Goal: Task Accomplishment & Management: Complete application form

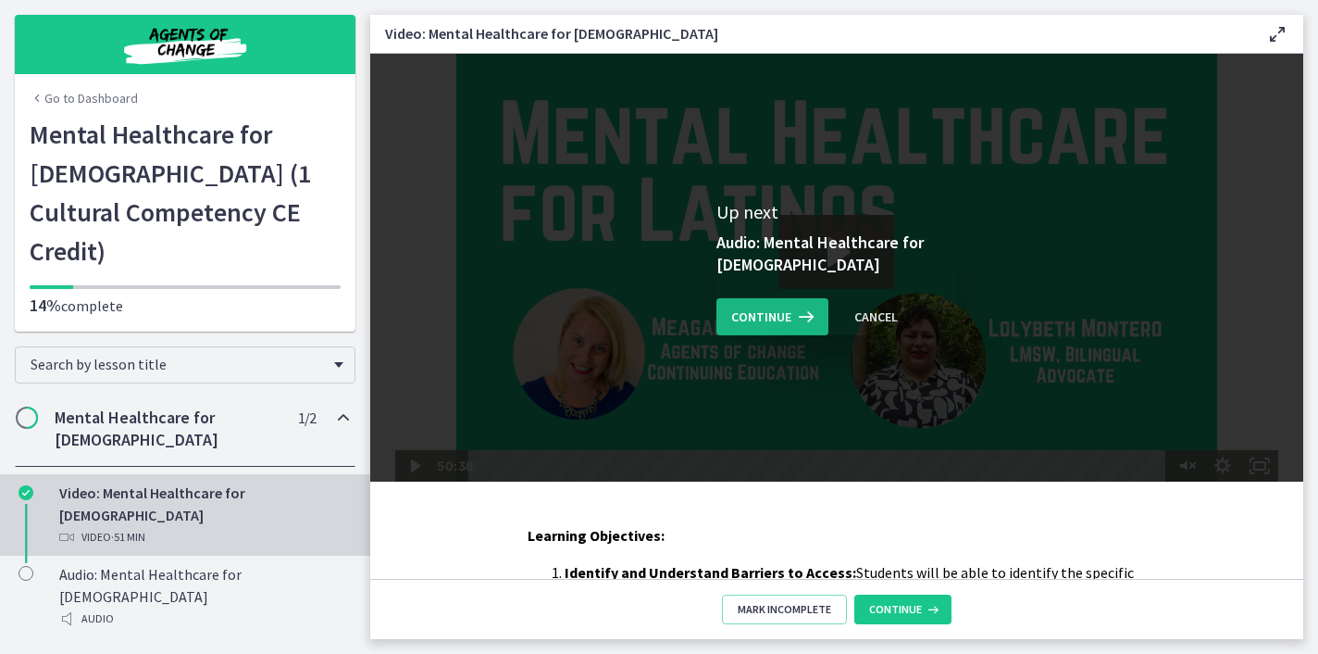
click at [768, 318] on span "Continue" at bounding box center [761, 317] width 60 height 22
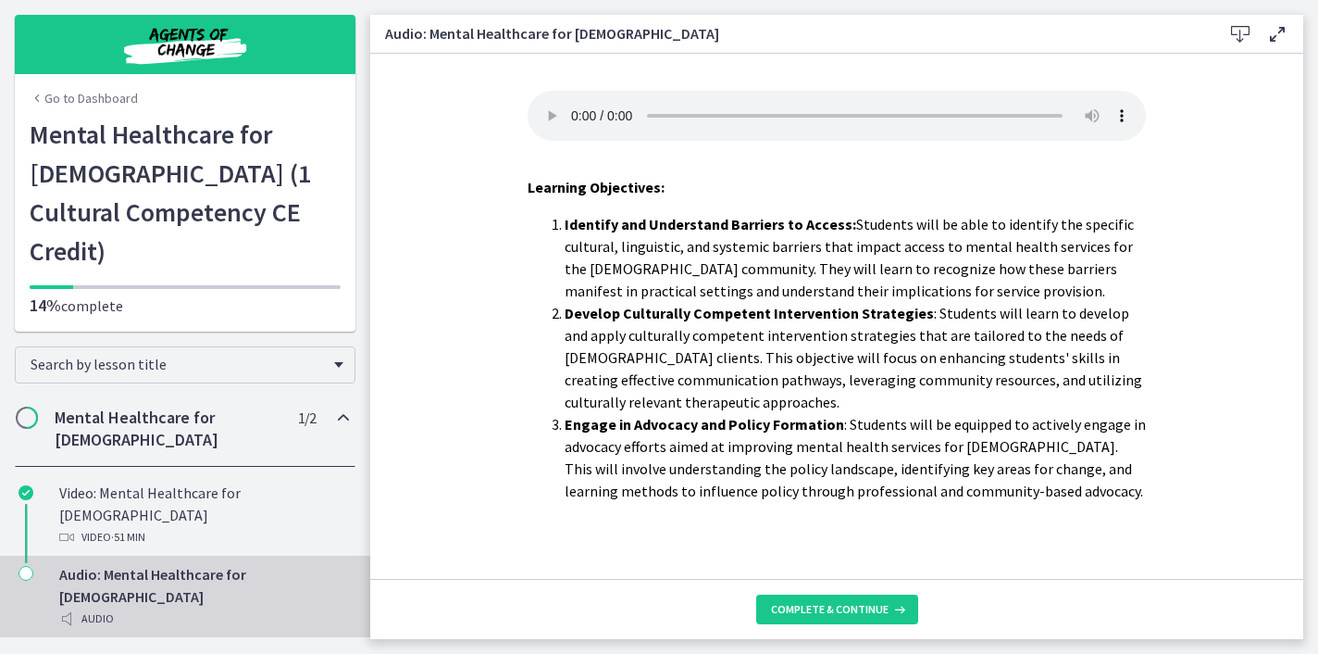
scroll to position [12, 0]
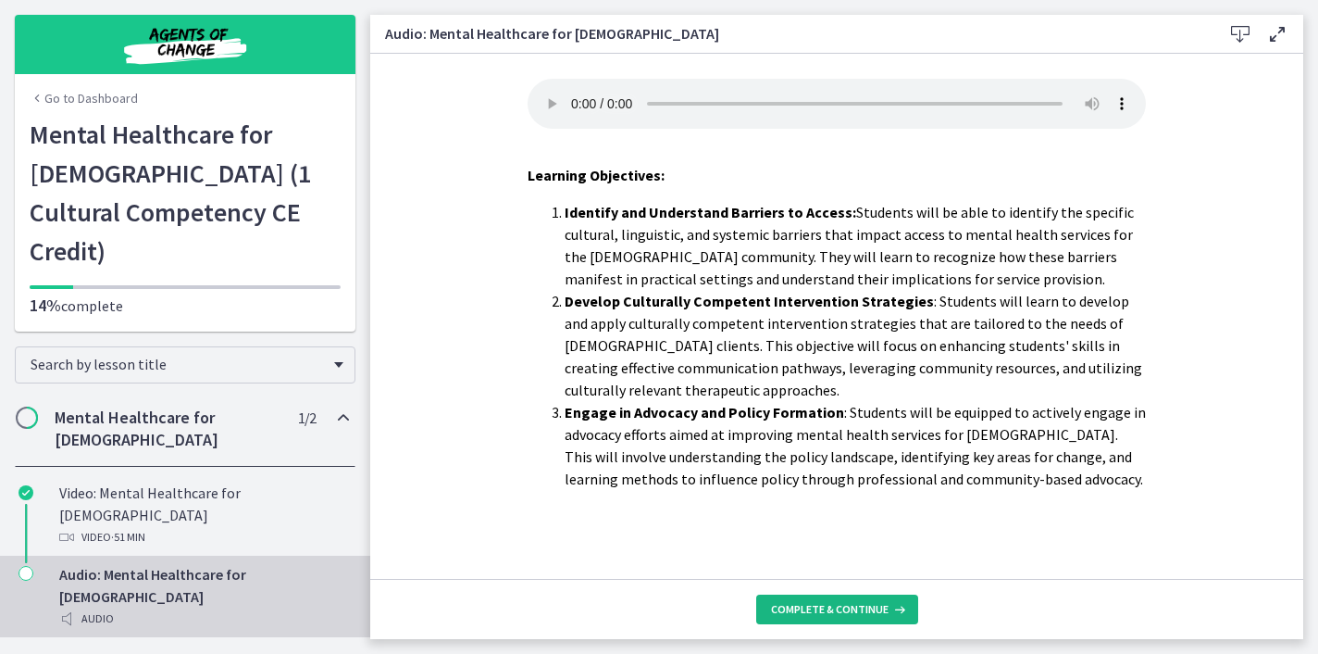
click at [849, 609] on span "Complete & continue" at bounding box center [830, 609] width 118 height 15
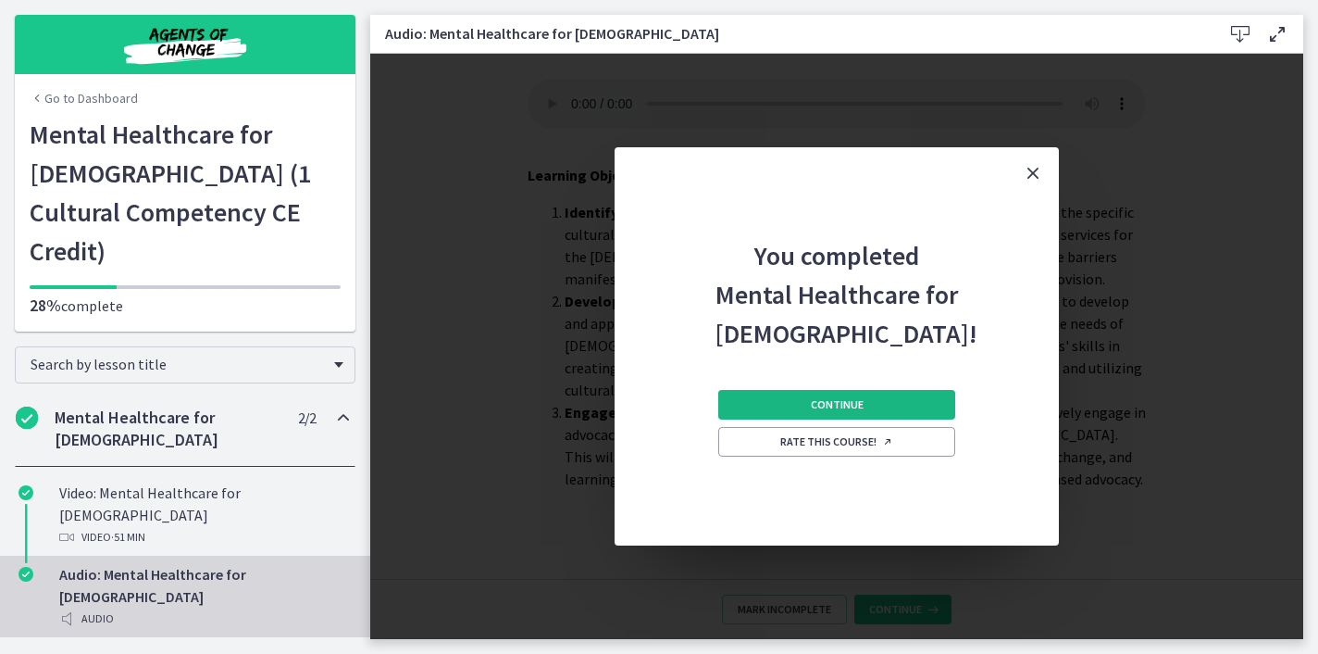
click at [831, 406] on span "Continue" at bounding box center [837, 404] width 53 height 15
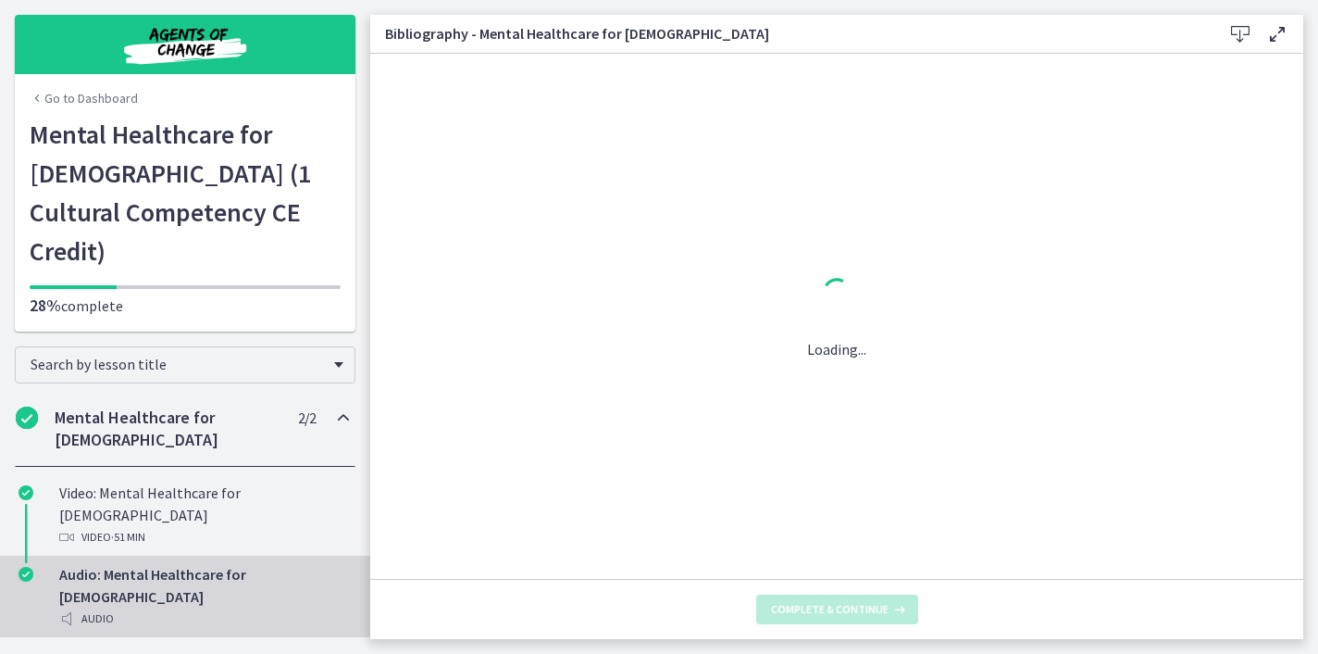
scroll to position [0, 0]
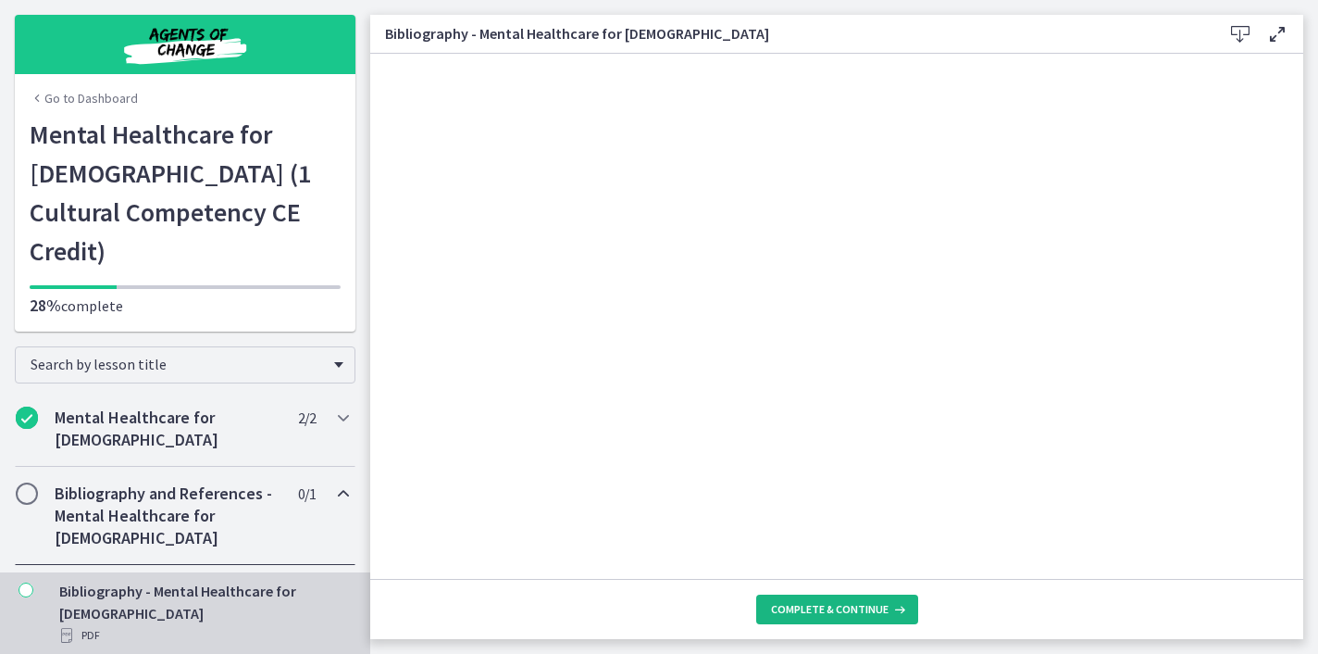
click at [838, 598] on button "Complete & continue" at bounding box center [837, 609] width 162 height 30
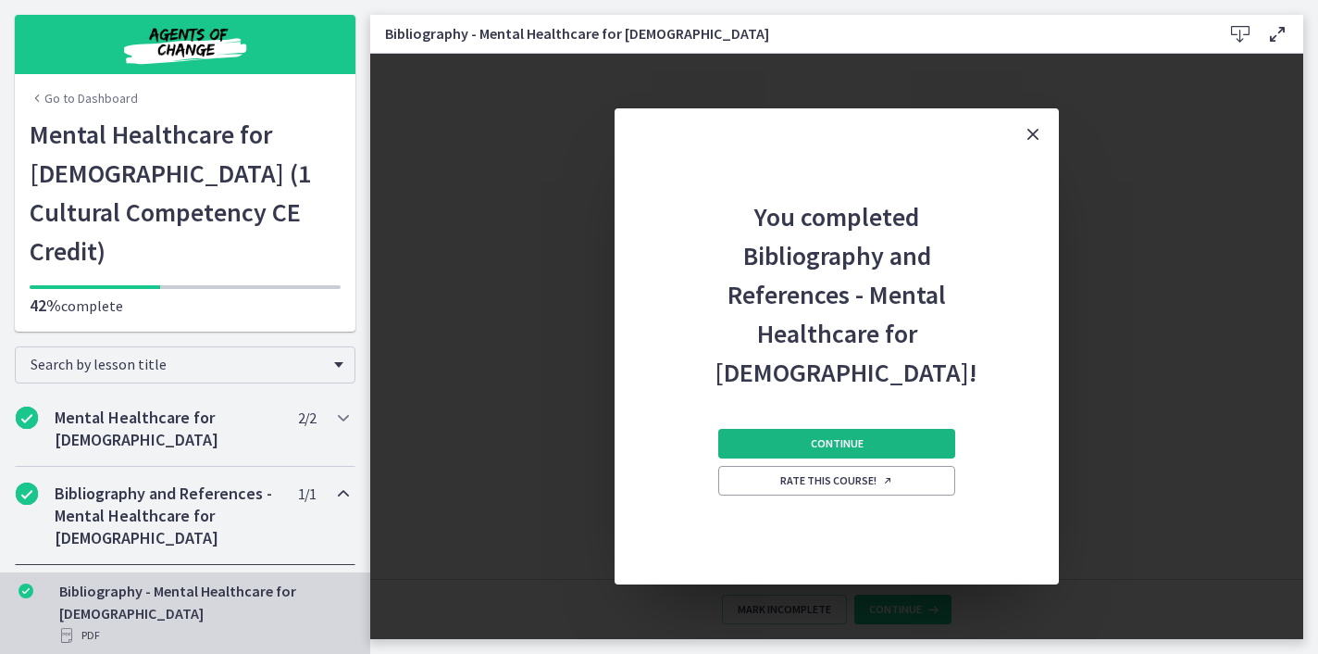
click at [849, 453] on button "Continue" at bounding box center [836, 444] width 237 height 30
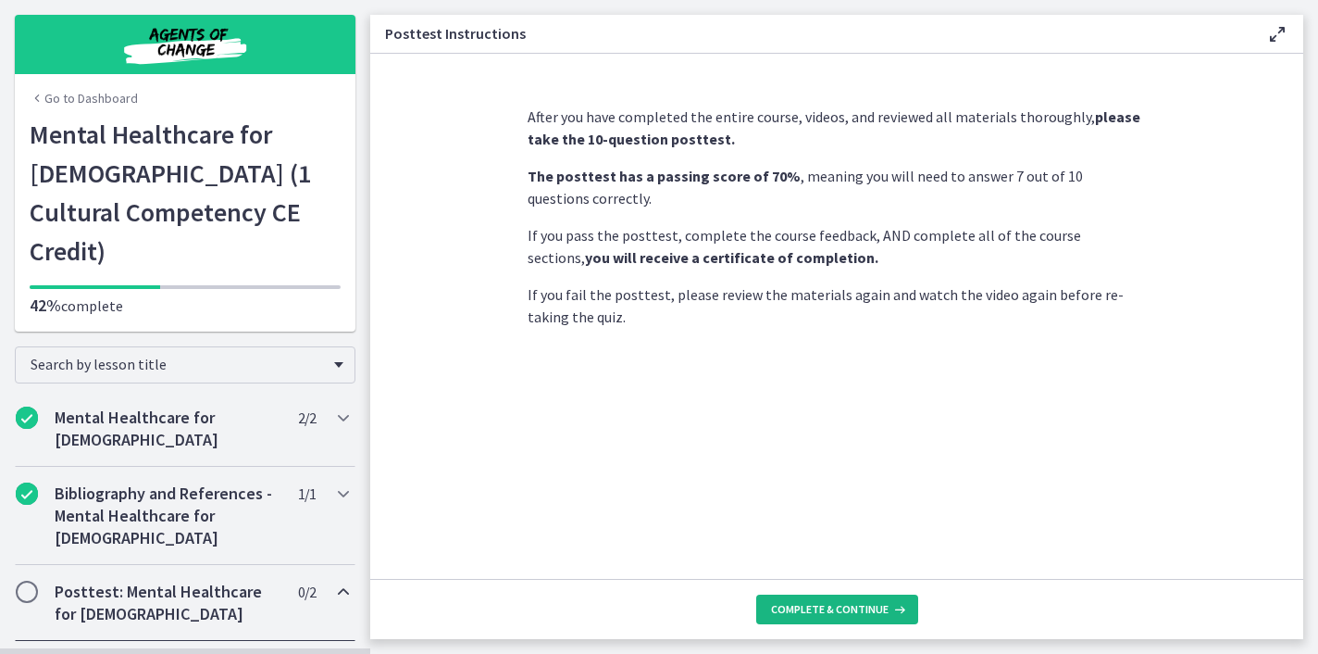
click at [818, 603] on span "Complete & continue" at bounding box center [830, 609] width 118 height 15
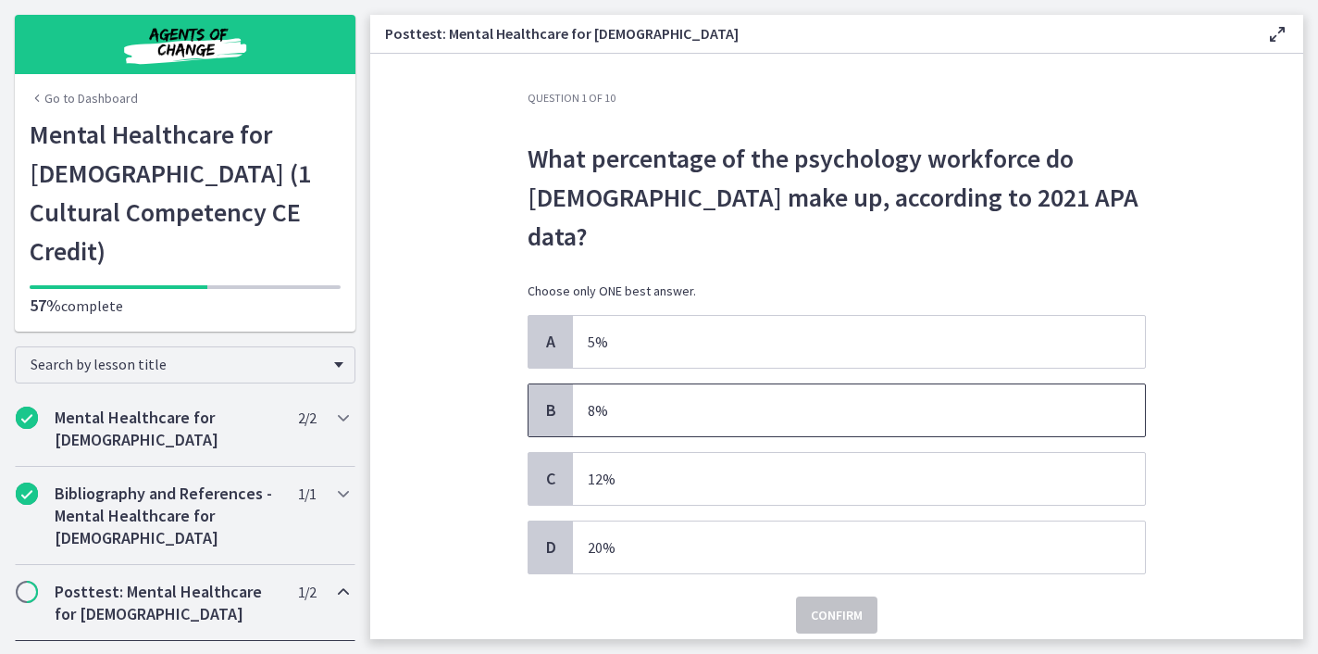
click at [593, 399] on p "8%" at bounding box center [841, 410] width 506 height 22
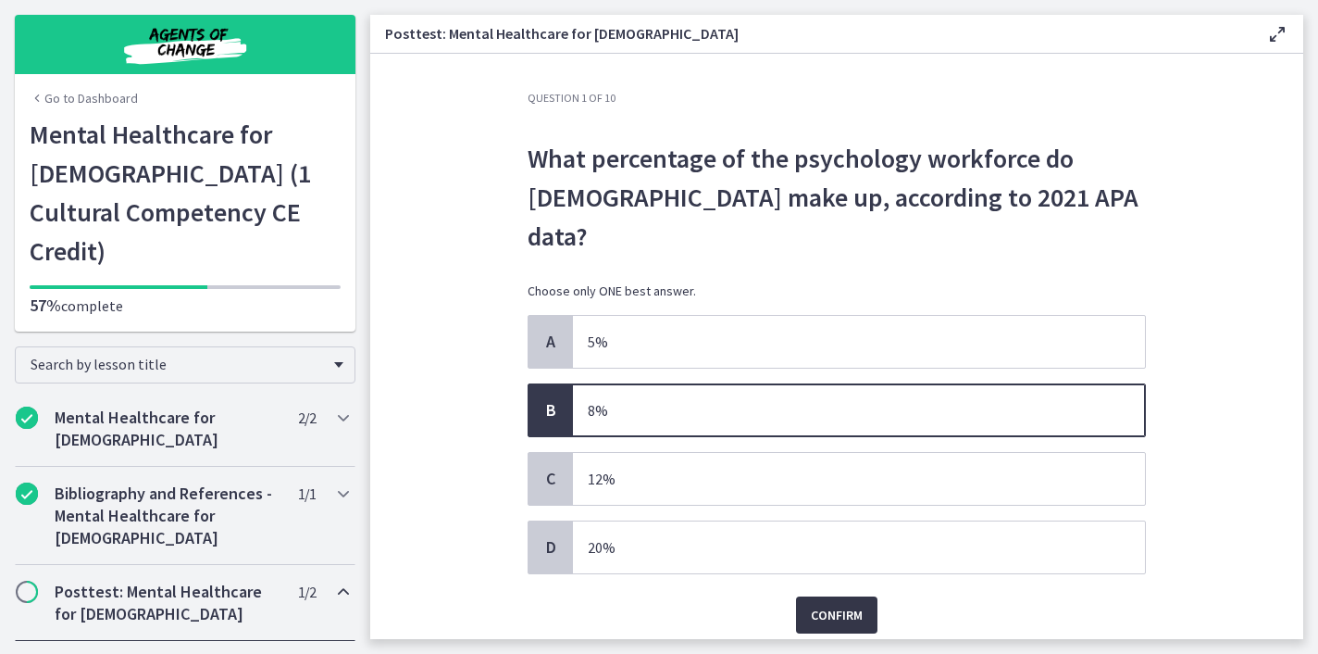
click at [823, 596] on button "Confirm" at bounding box center [836, 614] width 81 height 37
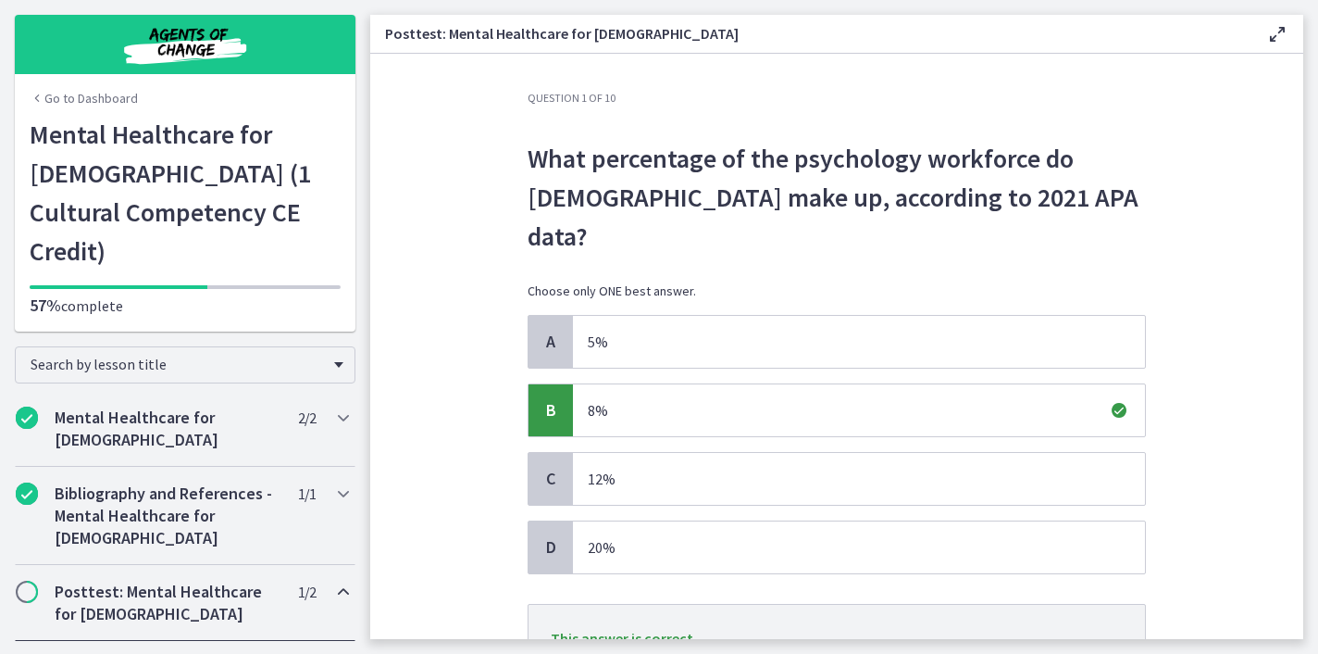
scroll to position [128, 0]
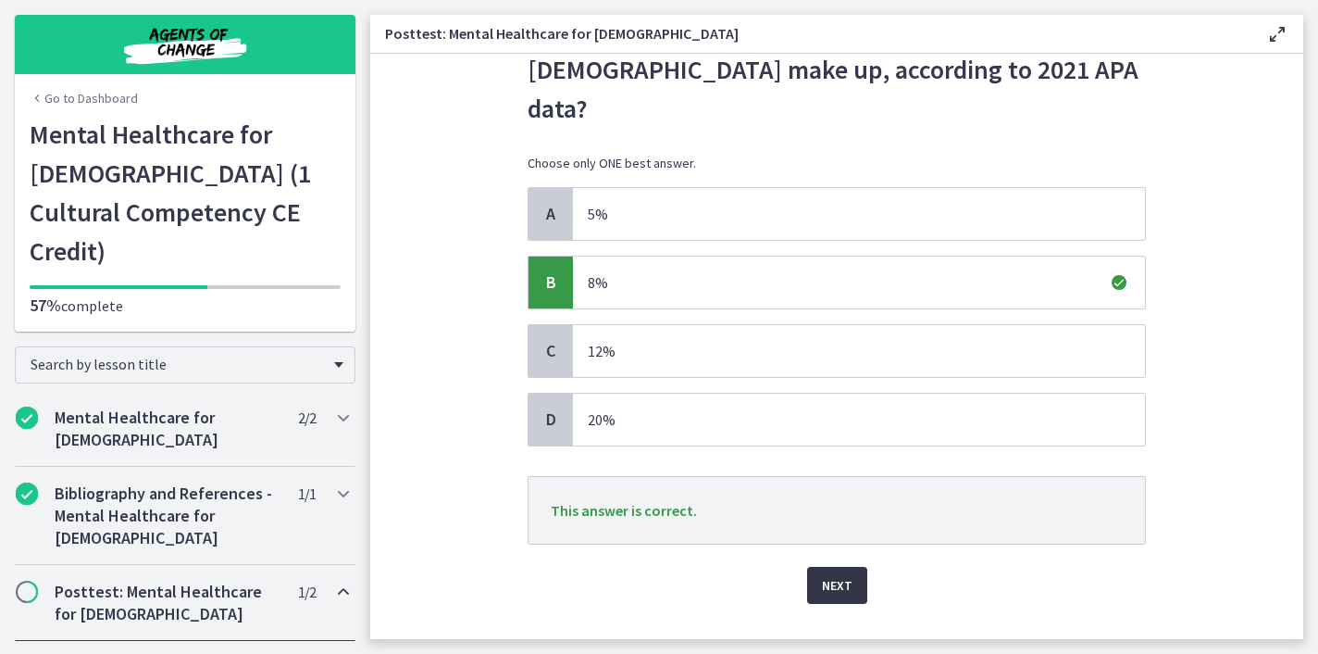
click at [843, 567] on button "Next" at bounding box center [837, 585] width 60 height 37
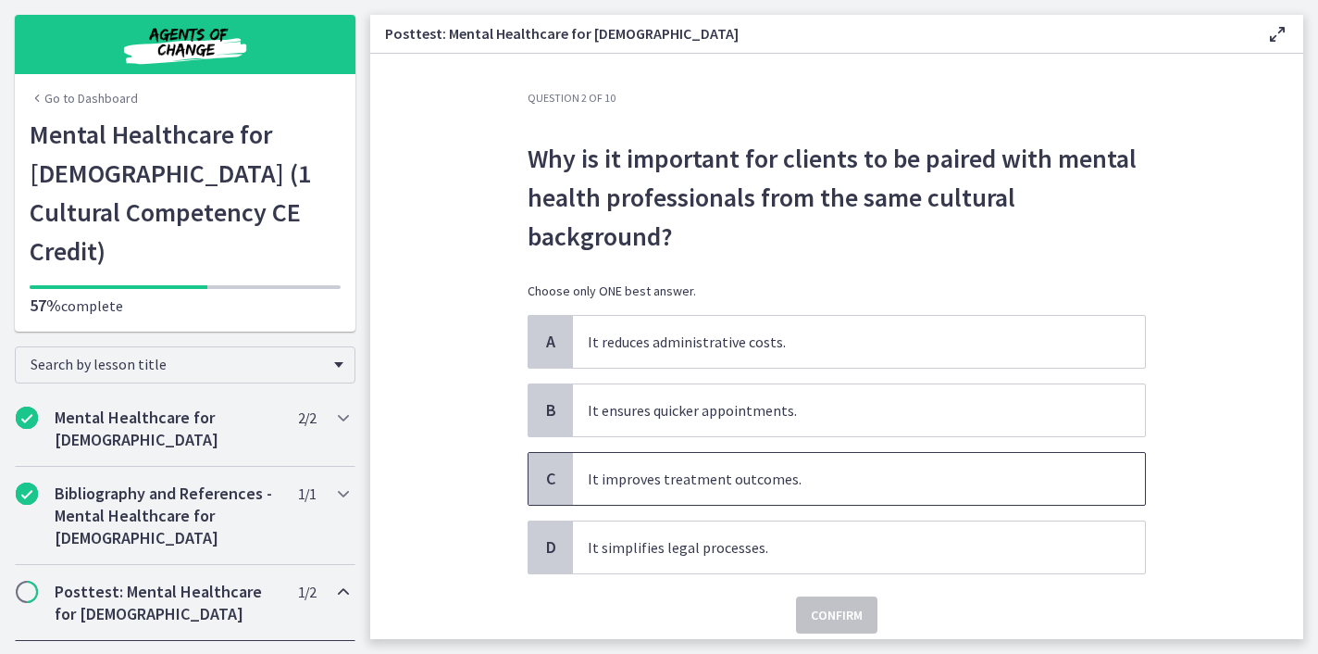
click at [662, 484] on p "It improves treatment outcomes." at bounding box center [841, 479] width 506 height 22
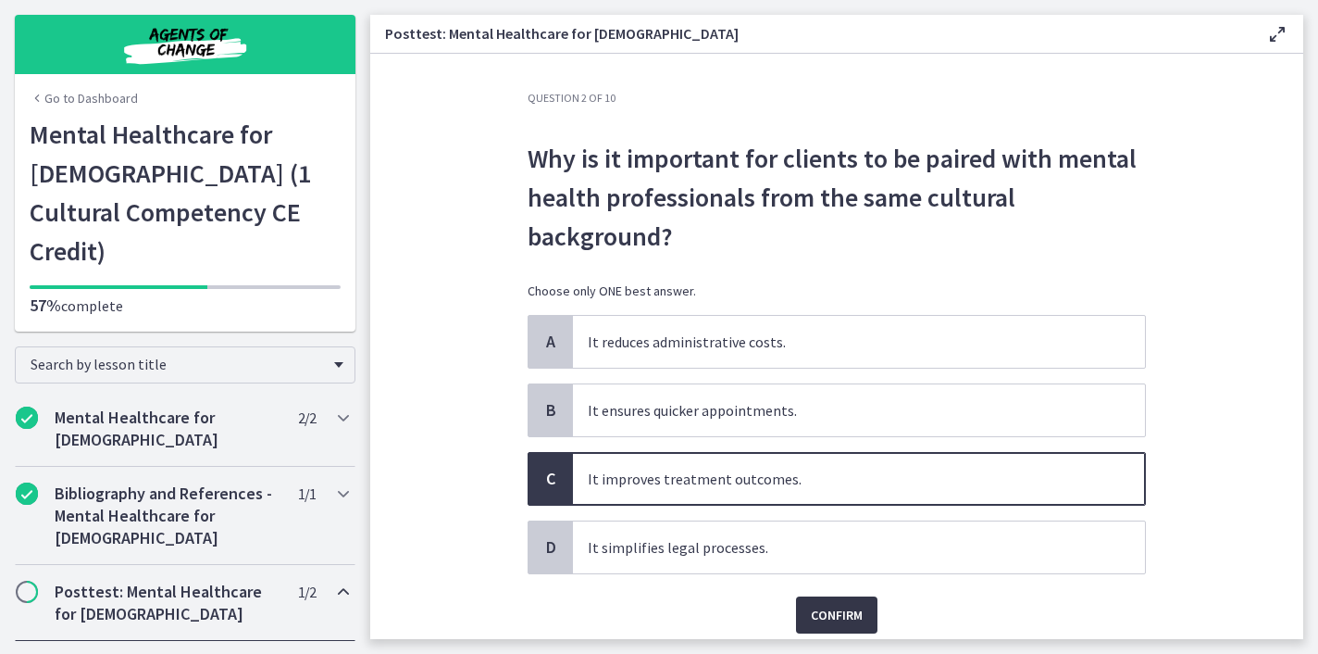
click at [816, 622] on span "Confirm" at bounding box center [837, 615] width 52 height 22
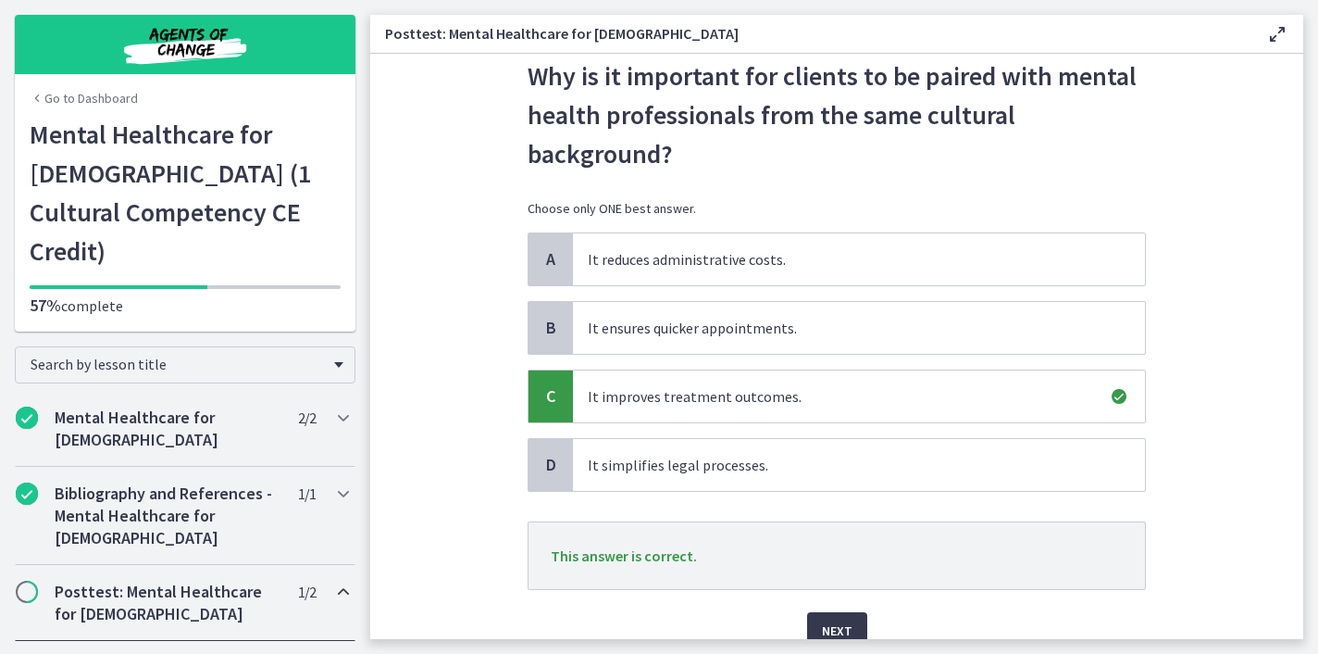
scroll to position [167, 0]
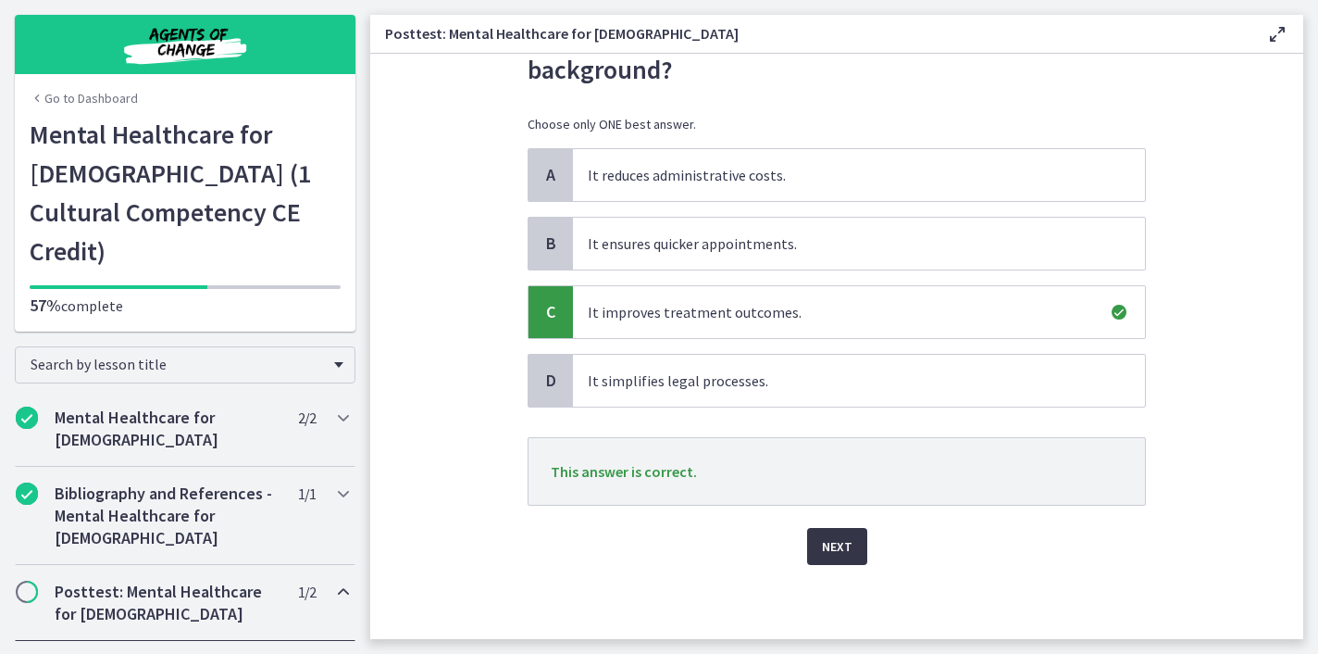
click at [832, 552] on span "Next" at bounding box center [837, 546] width 31 height 22
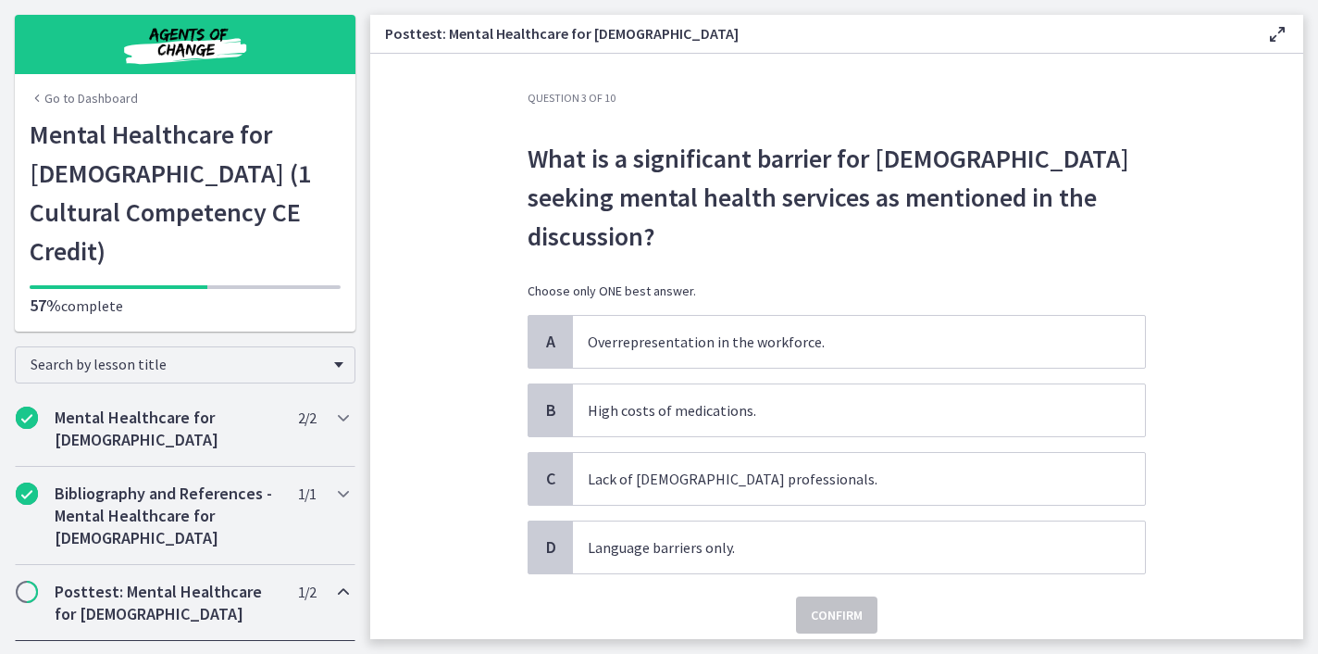
click at [812, 201] on p "What is a significant barrier for Latinos seeking mental health services as men…" at bounding box center [837, 197] width 618 height 117
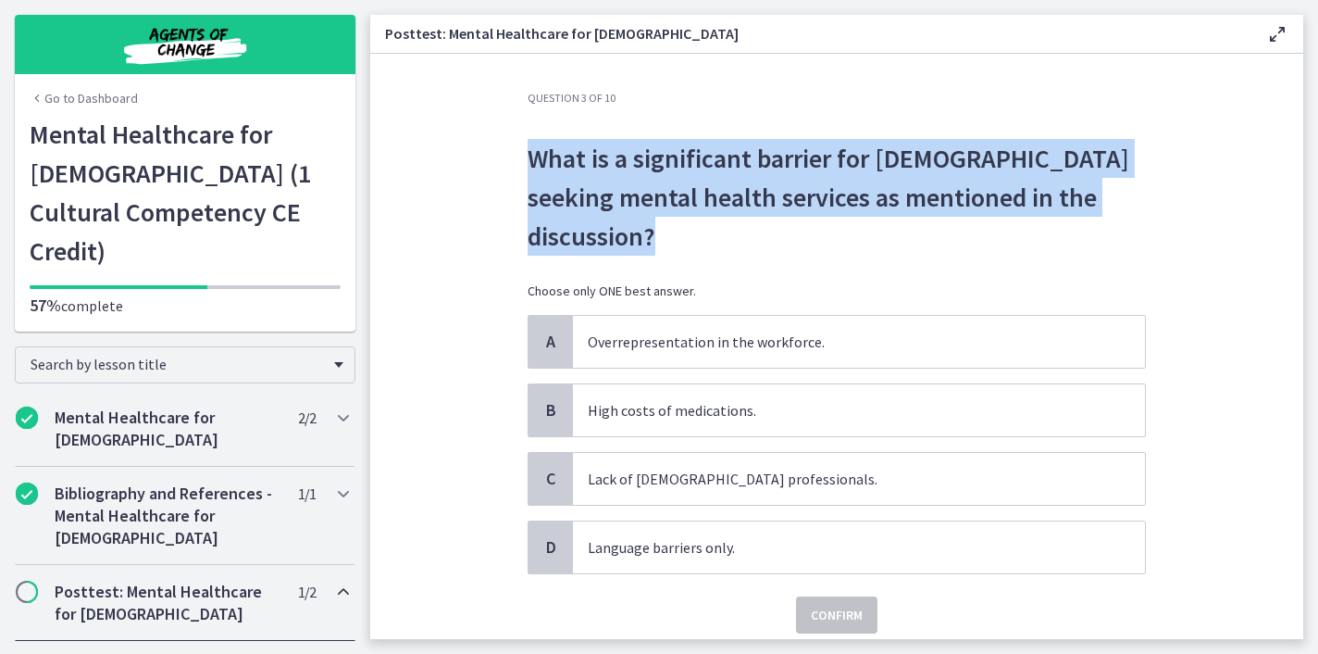
click at [812, 201] on p "What is a significant barrier for Latinos seeking mental health services as men…" at bounding box center [837, 197] width 618 height 117
click at [732, 468] on p "Lack of Latino professionals." at bounding box center [841, 479] width 506 height 22
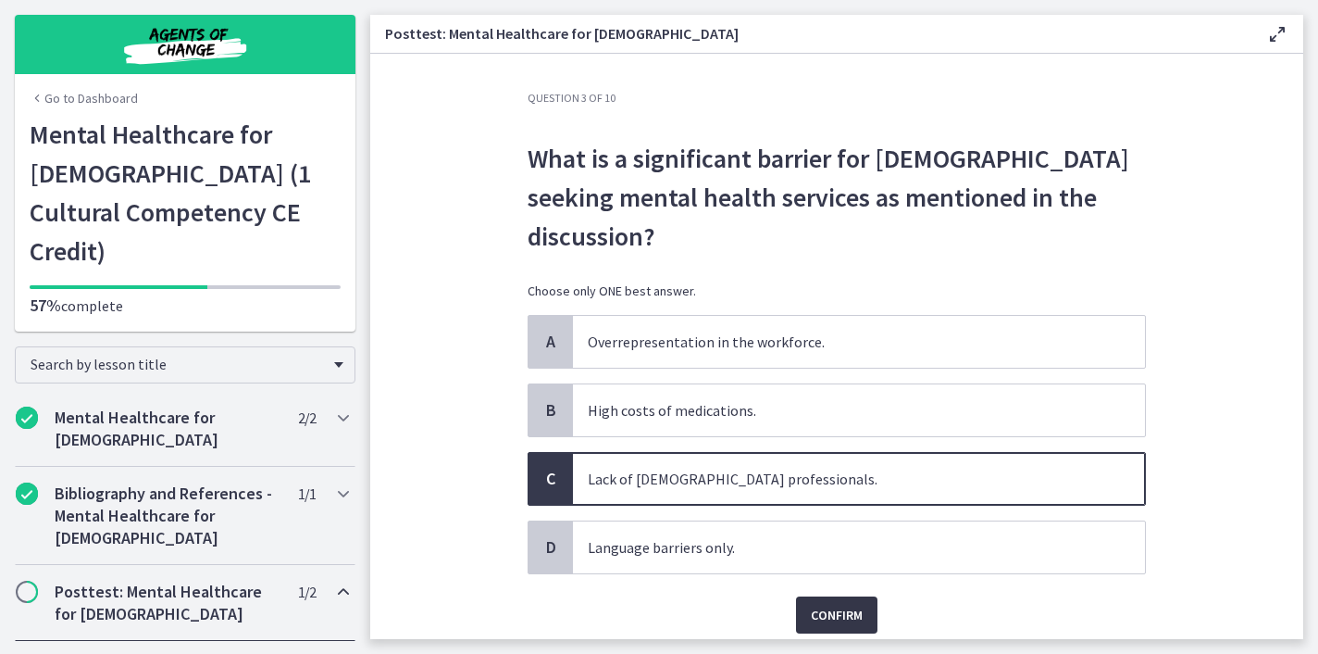
click at [859, 604] on span "Confirm" at bounding box center [837, 615] width 52 height 22
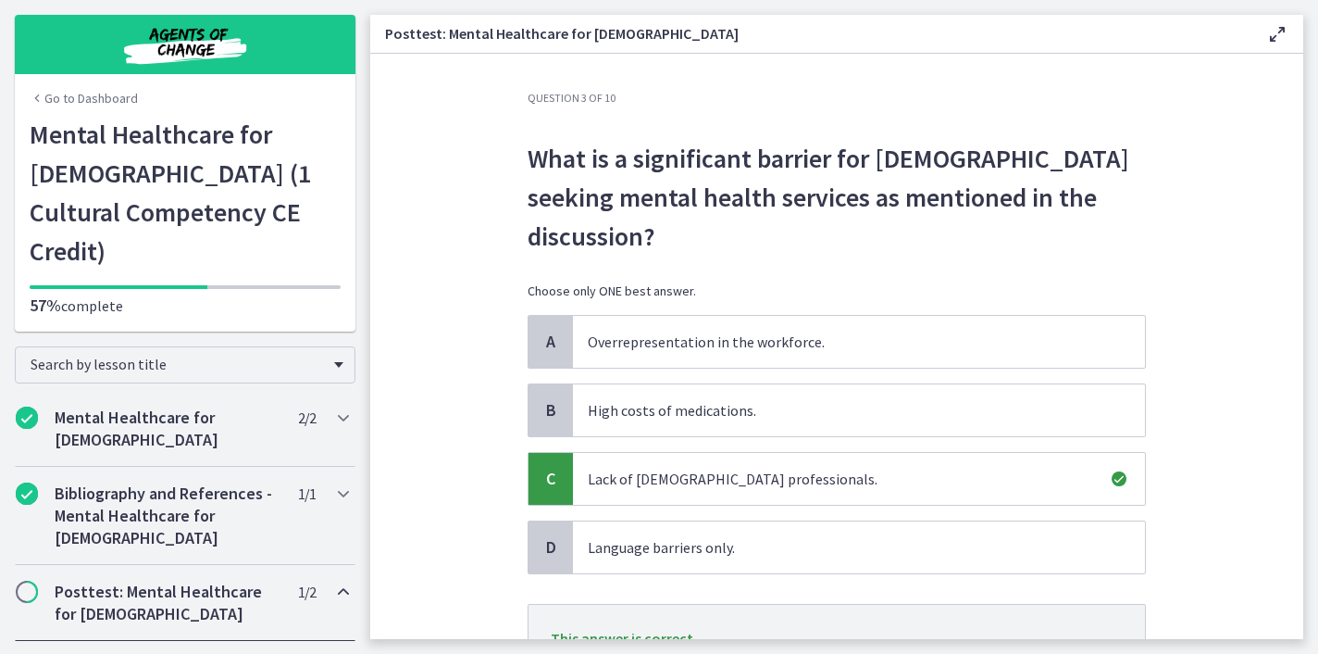
scroll to position [128, 0]
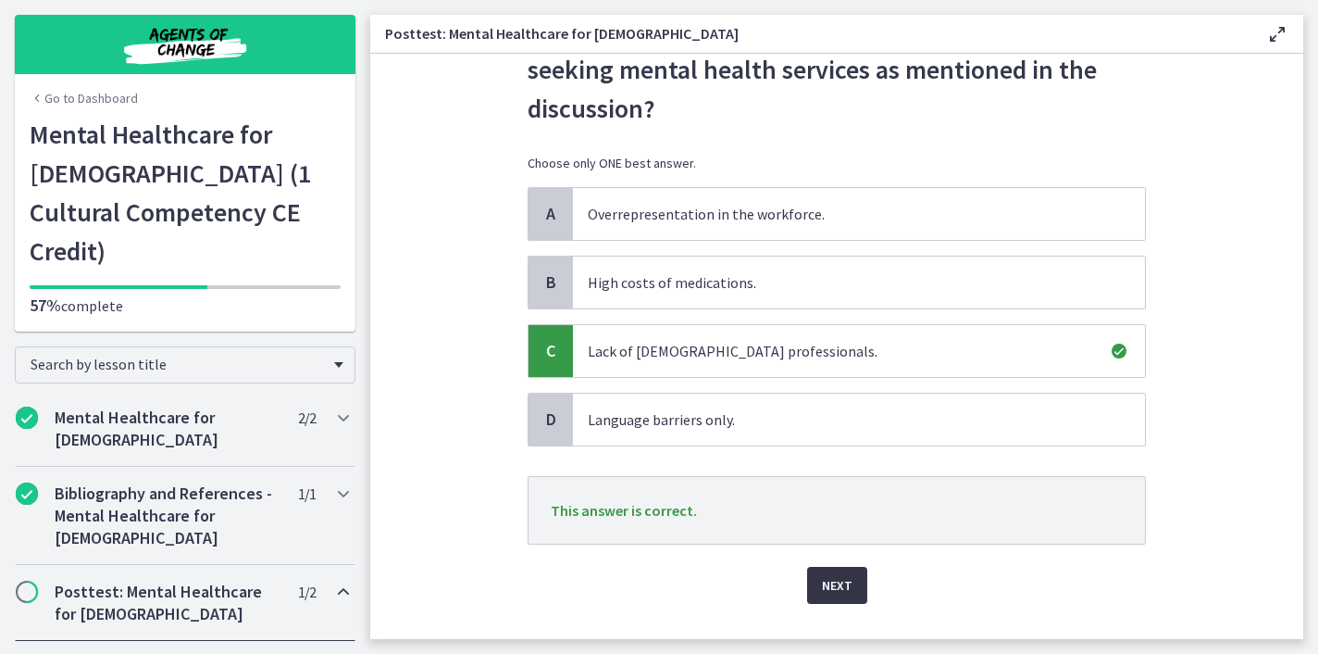
click at [847, 574] on span "Next" at bounding box center [837, 585] width 31 height 22
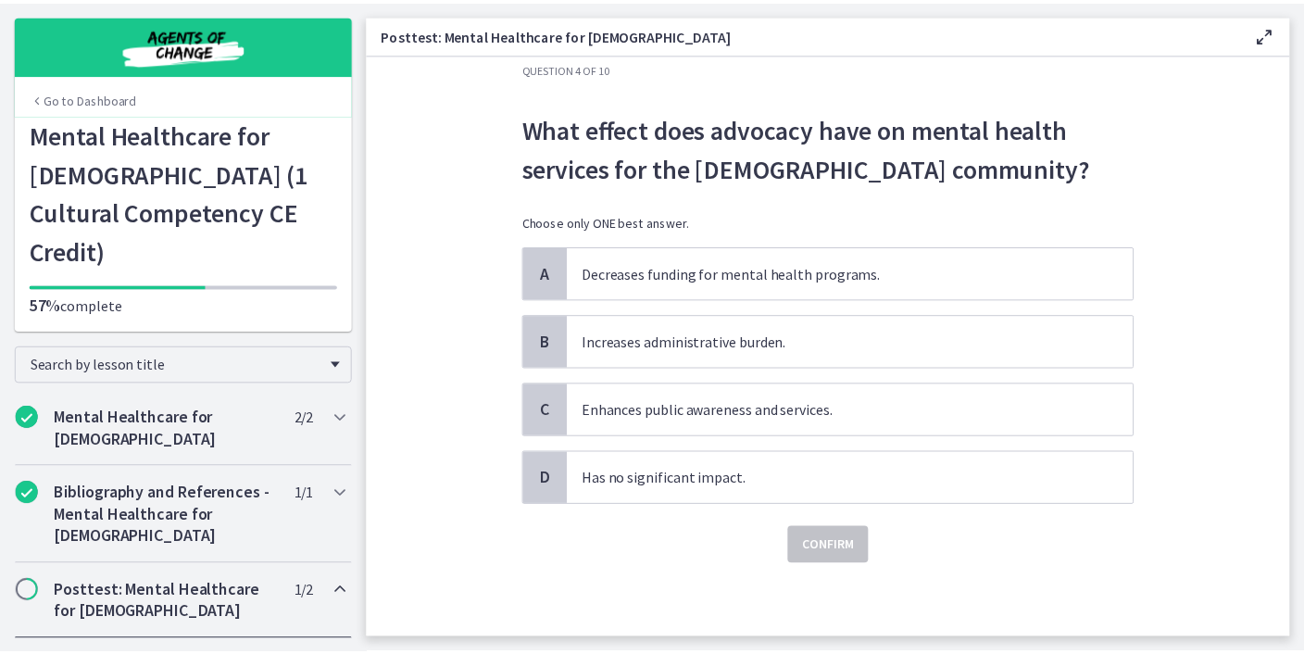
scroll to position [0, 0]
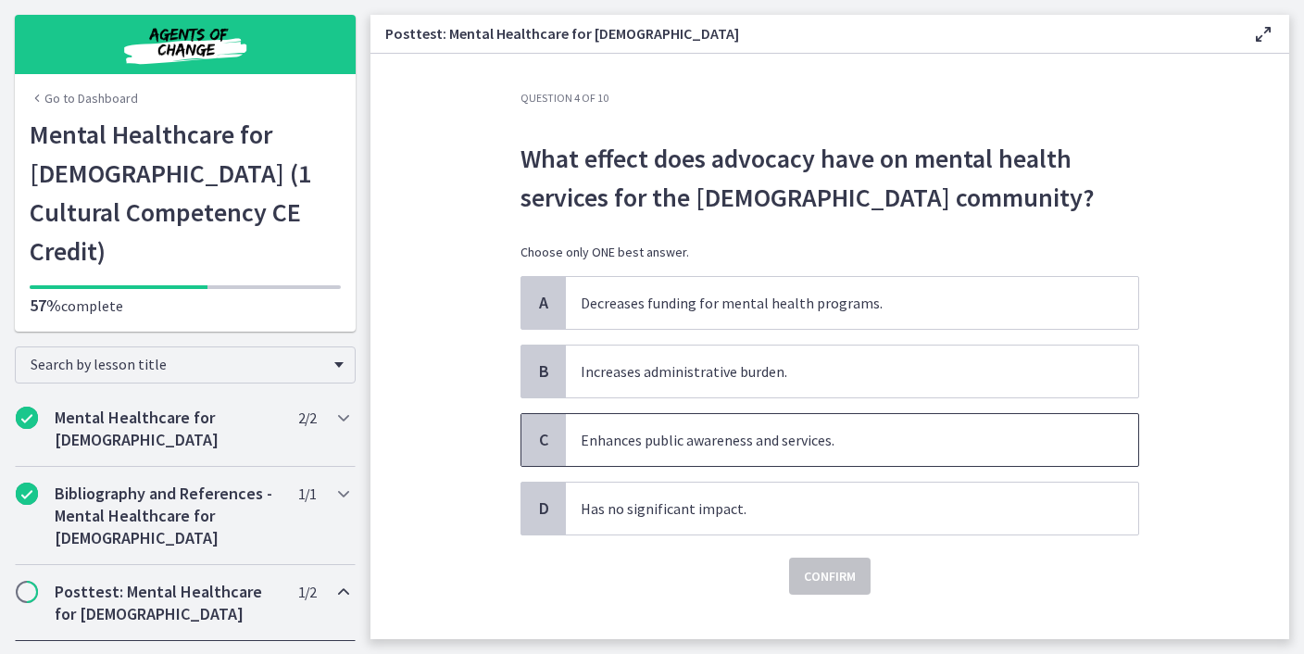
click at [698, 445] on p "Enhances public awareness and services." at bounding box center [834, 440] width 506 height 22
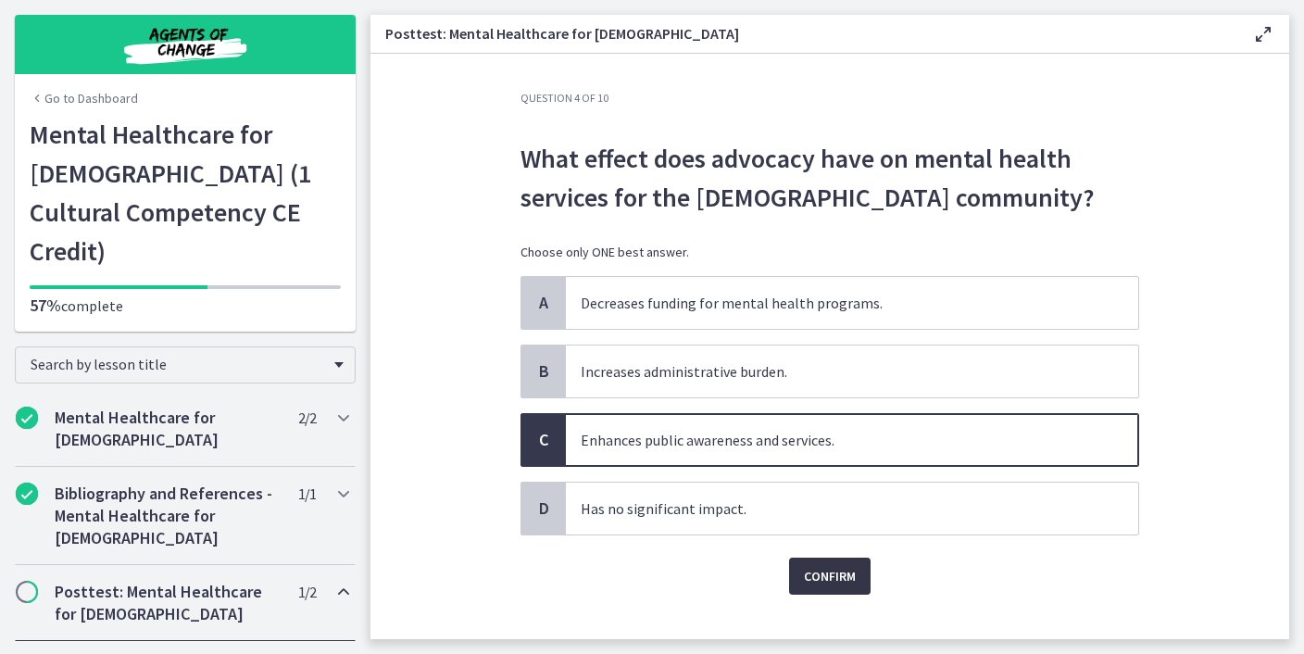
click at [832, 581] on span "Confirm" at bounding box center [830, 576] width 52 height 22
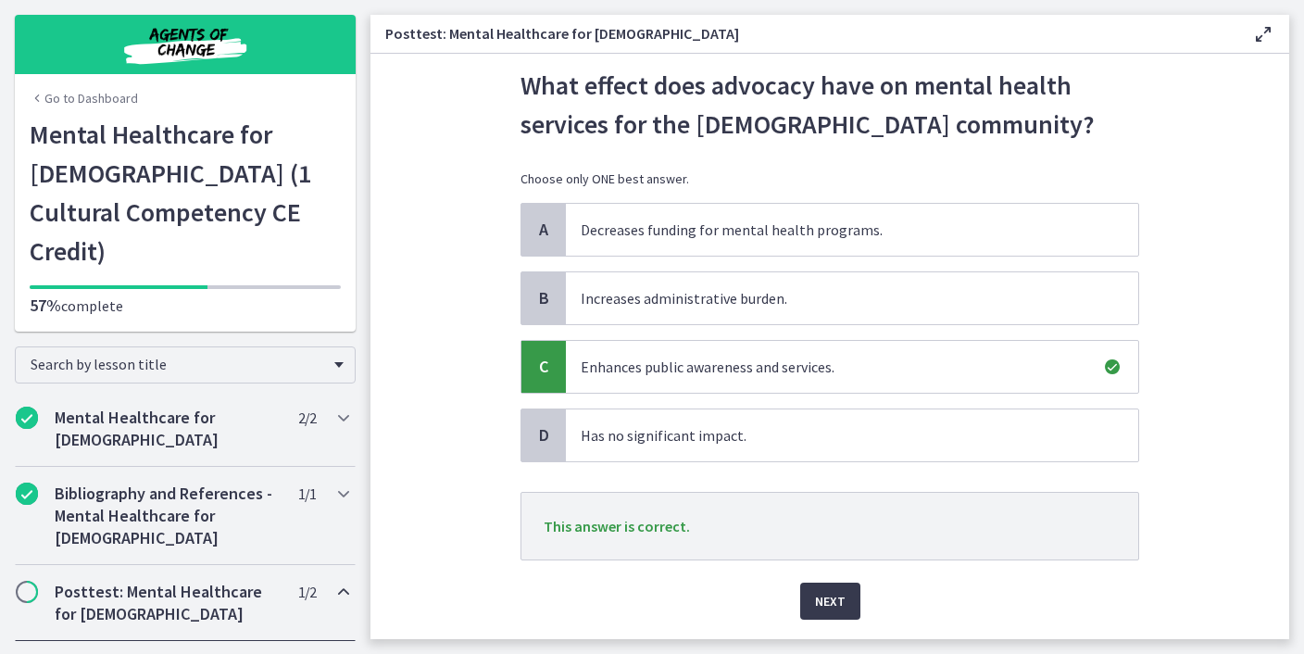
scroll to position [128, 0]
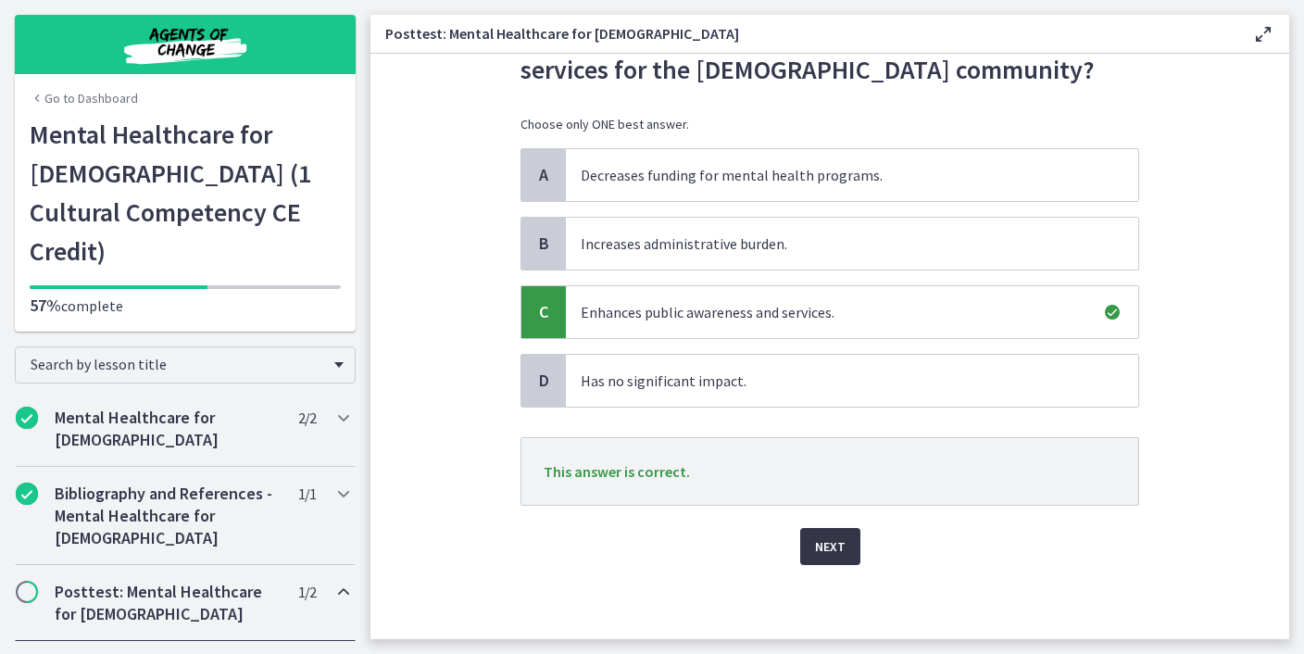
click at [817, 559] on button "Next" at bounding box center [830, 546] width 60 height 37
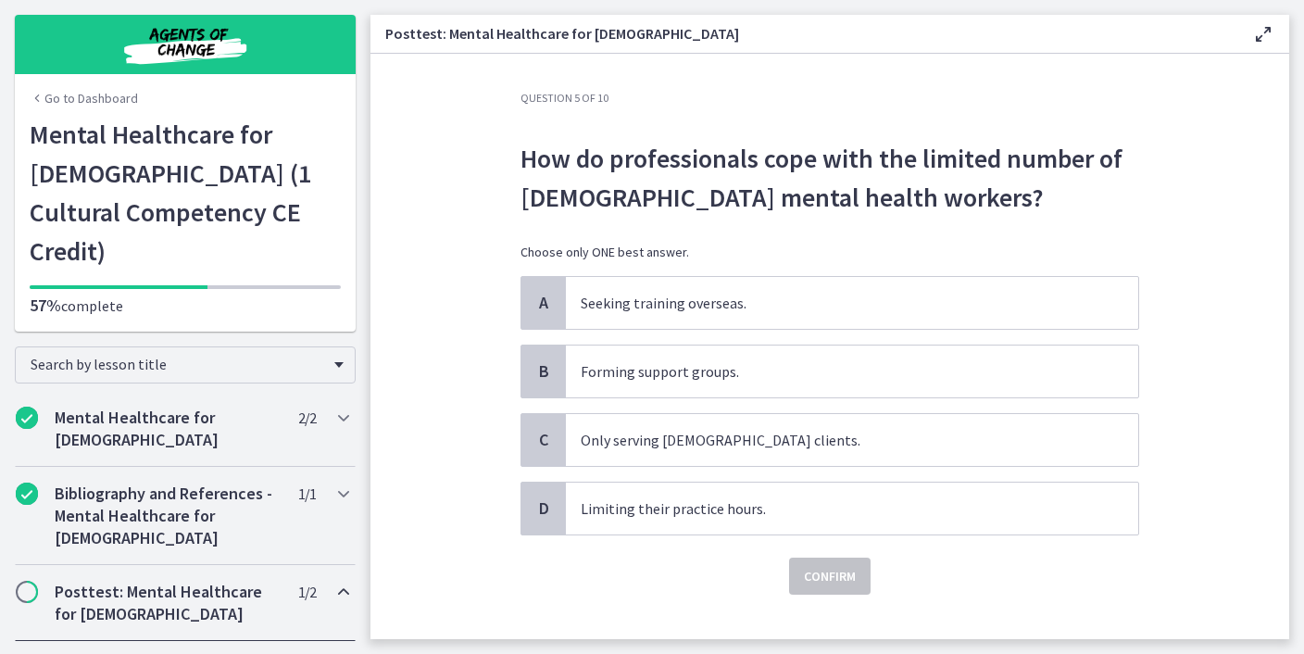
click at [703, 194] on p "How do professionals cope with the limited number of Latino mental health worke…" at bounding box center [829, 178] width 618 height 78
click at [699, 373] on p "Forming support groups." at bounding box center [834, 371] width 506 height 22
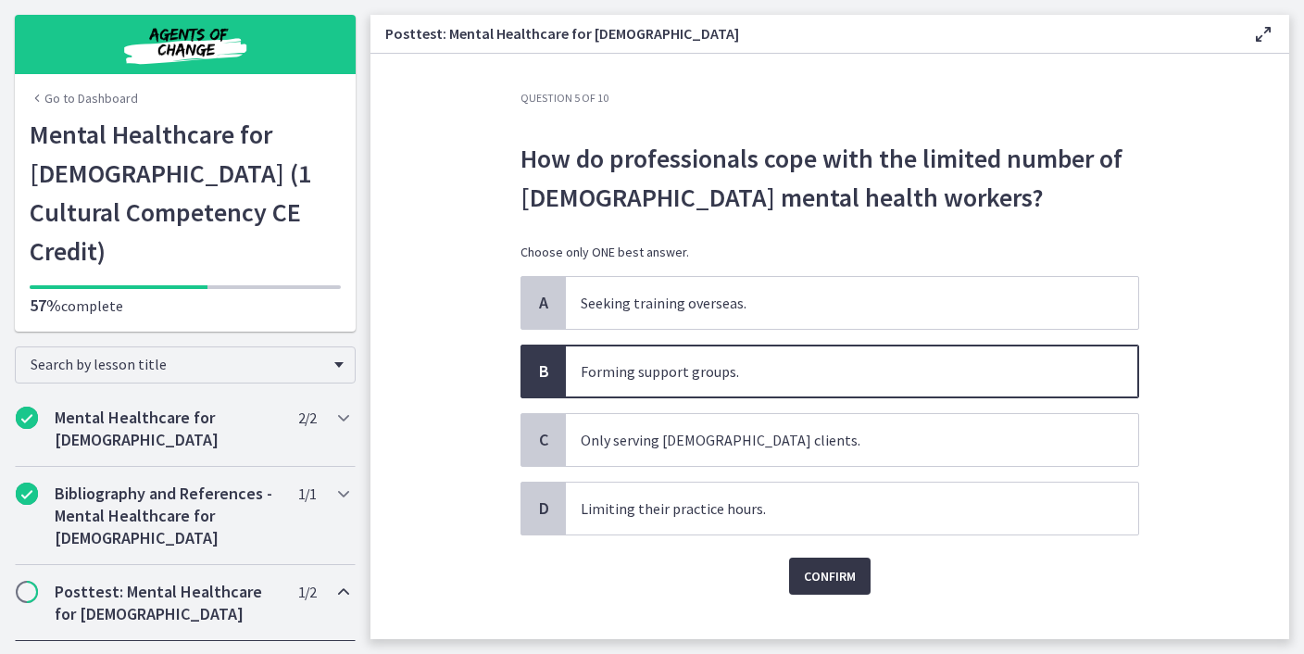
click at [831, 572] on span "Confirm" at bounding box center [830, 576] width 52 height 22
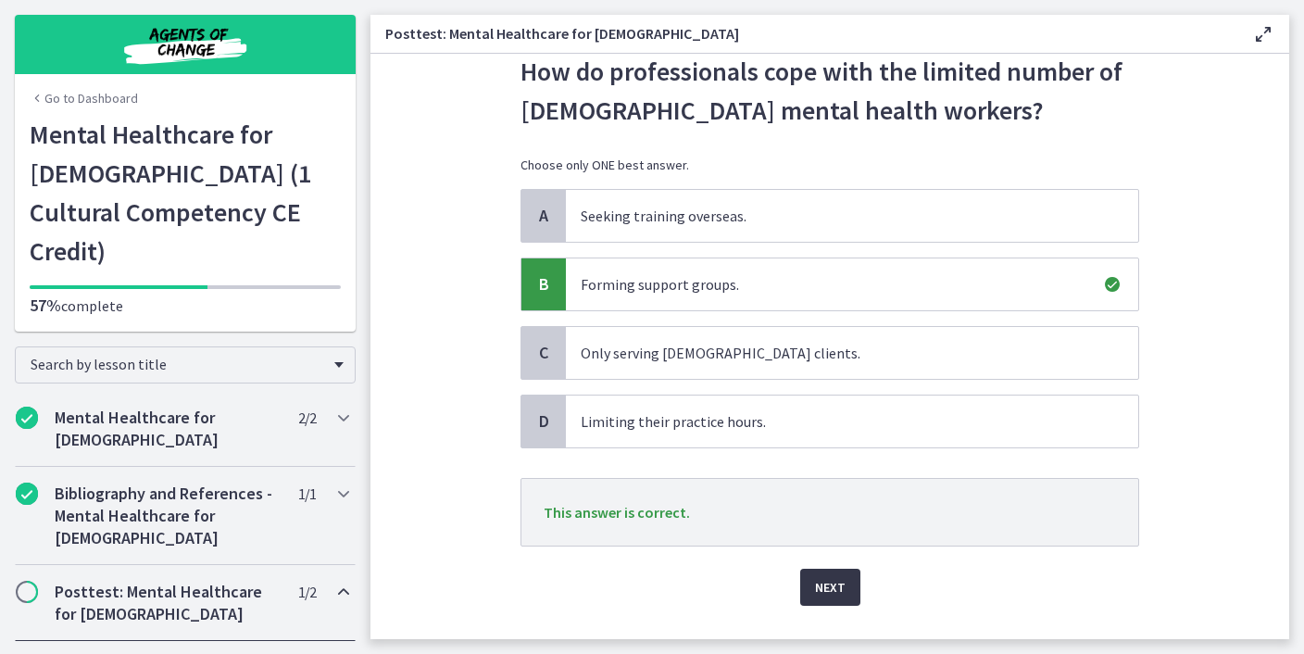
scroll to position [128, 0]
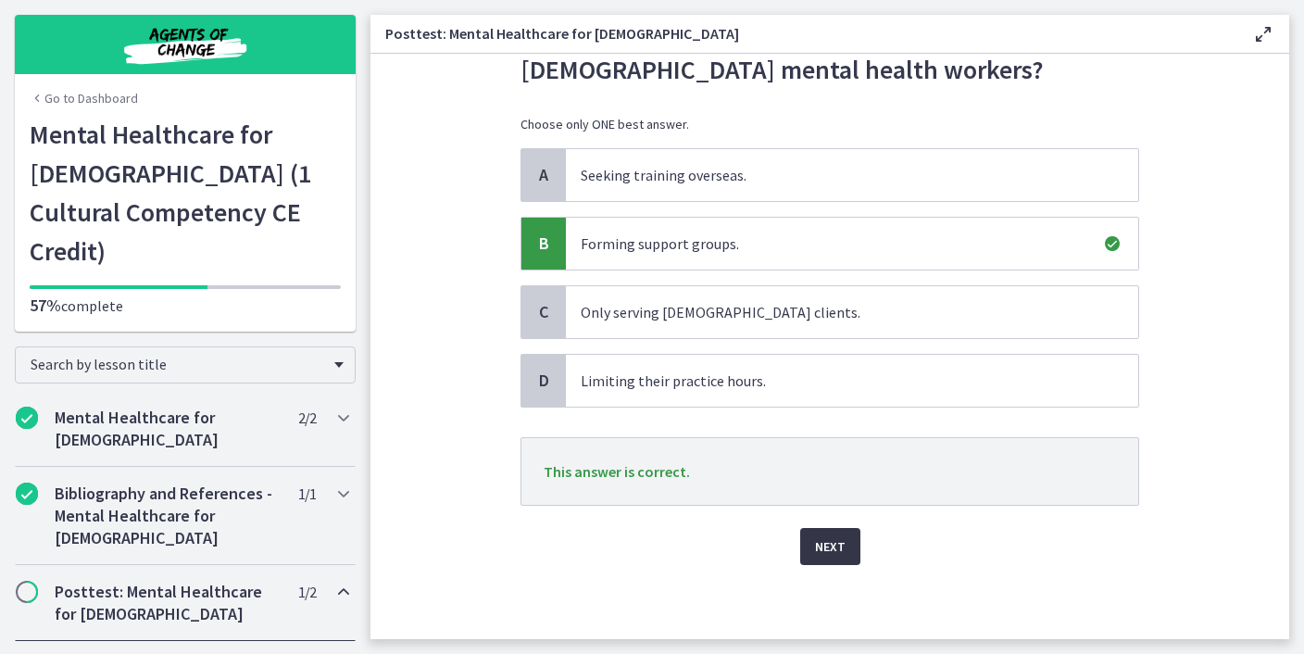
click at [835, 539] on span "Next" at bounding box center [830, 546] width 31 height 22
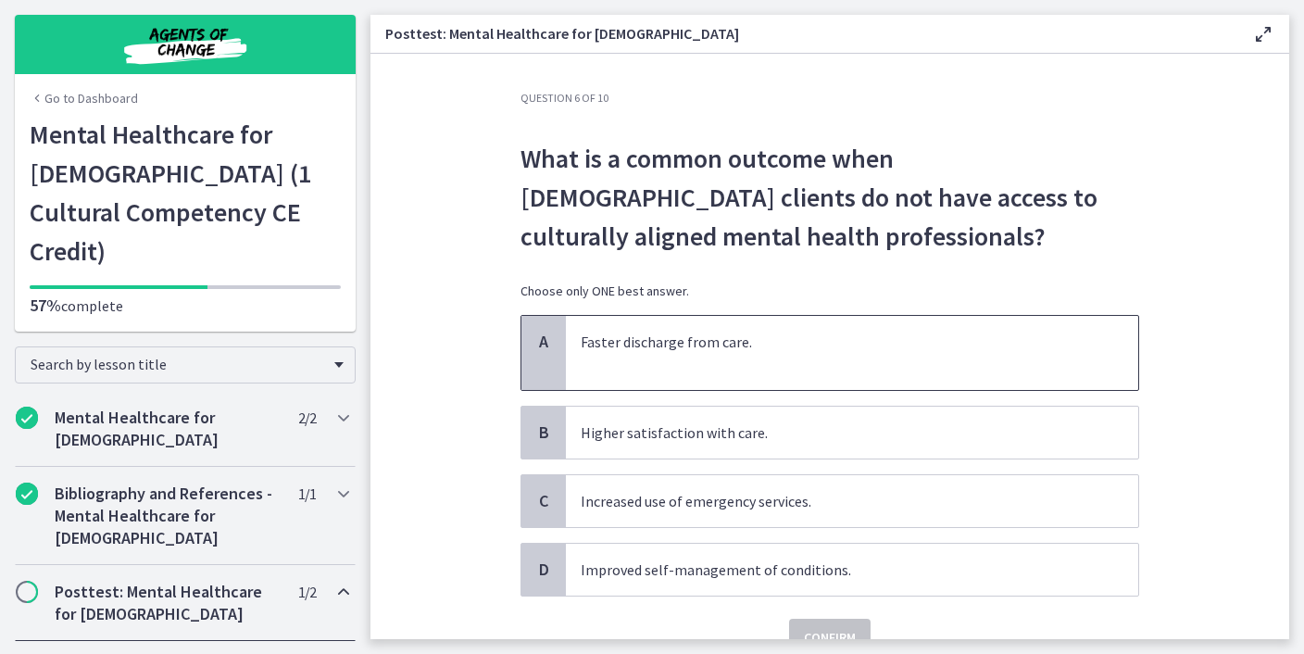
click at [744, 360] on p at bounding box center [834, 364] width 506 height 22
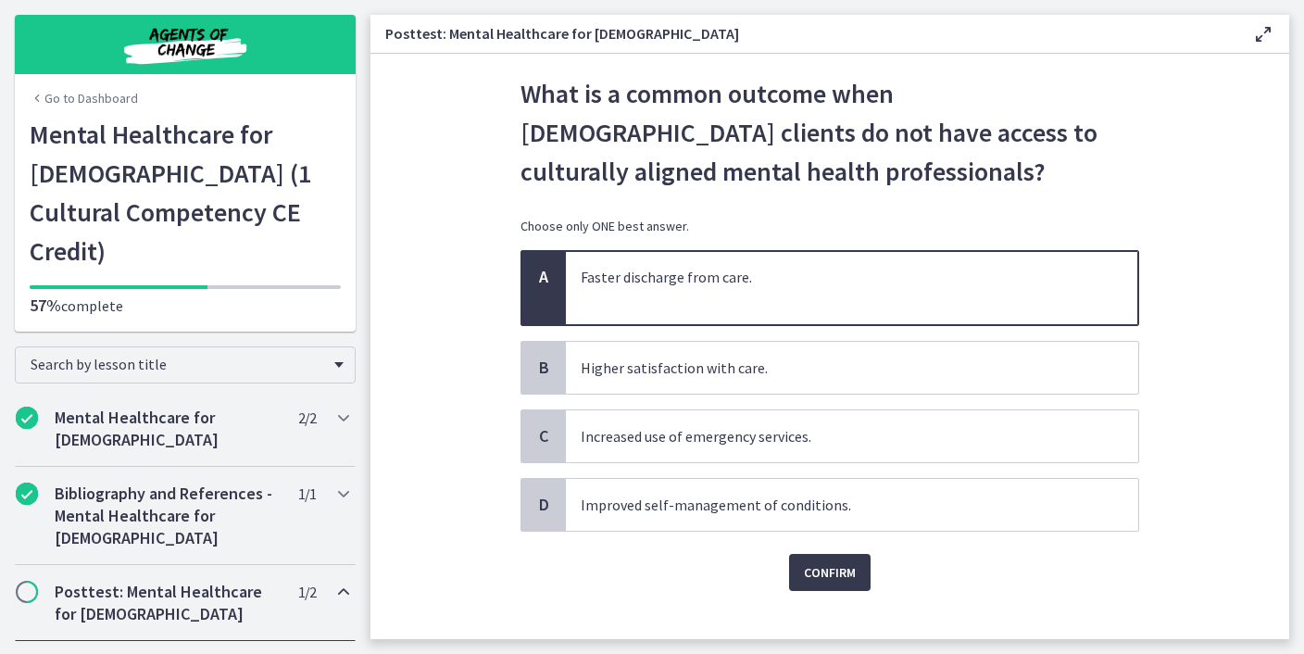
scroll to position [86, 0]
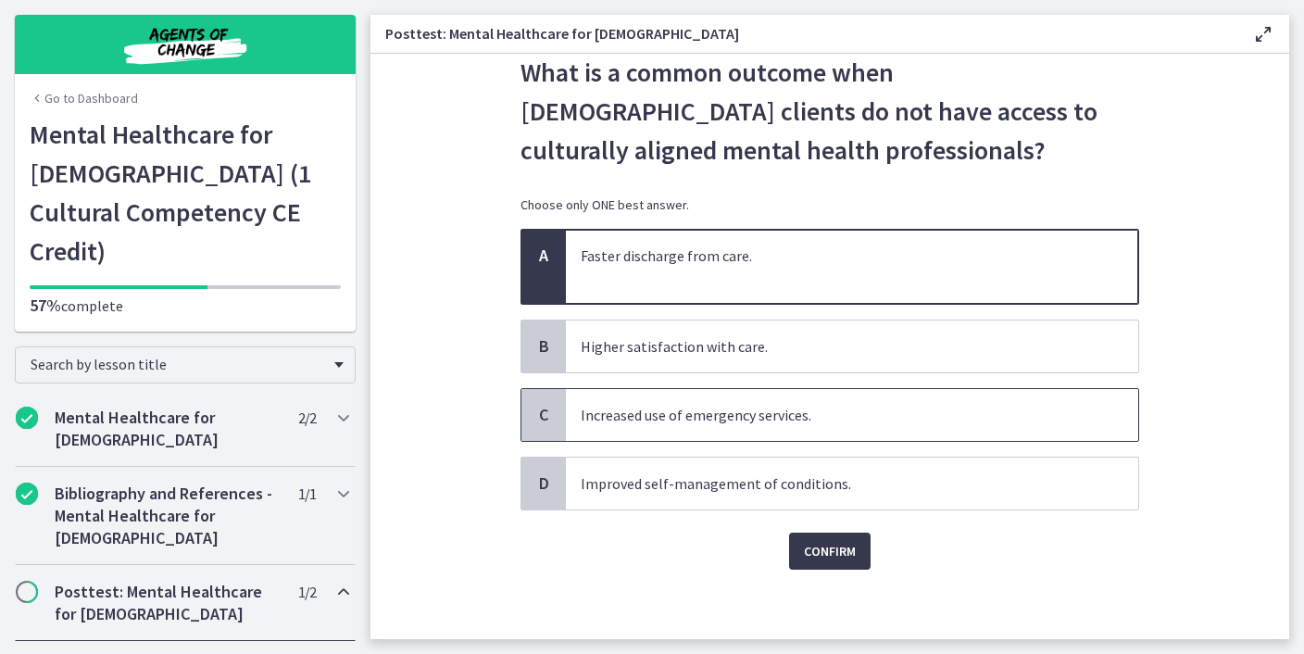
click at [622, 426] on span "Increased use of emergency services." at bounding box center [852, 415] width 572 height 52
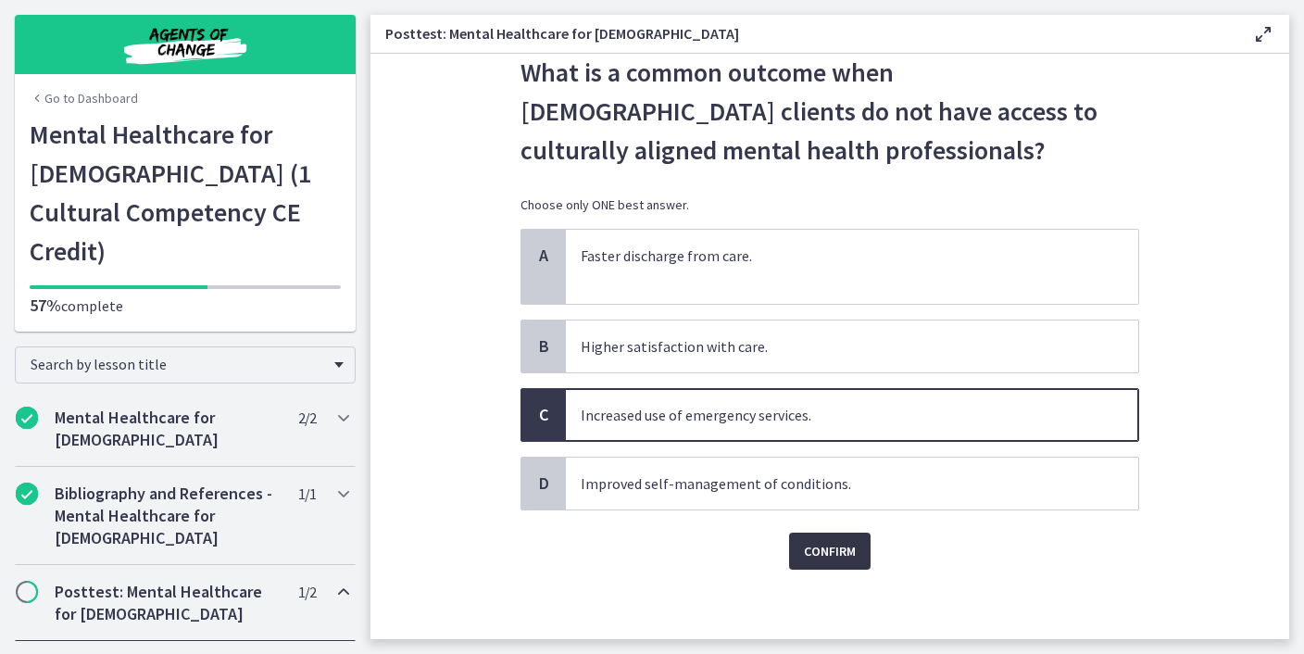
click at [827, 564] on button "Confirm" at bounding box center [829, 550] width 81 height 37
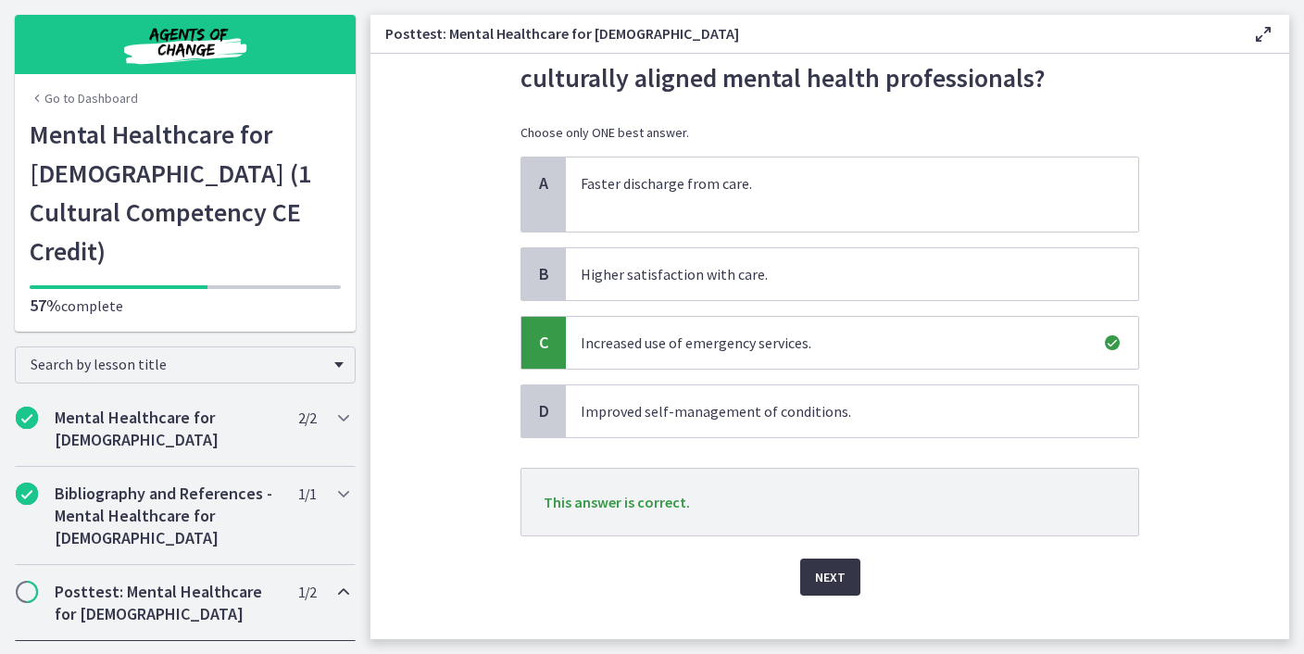
scroll to position [166, 0]
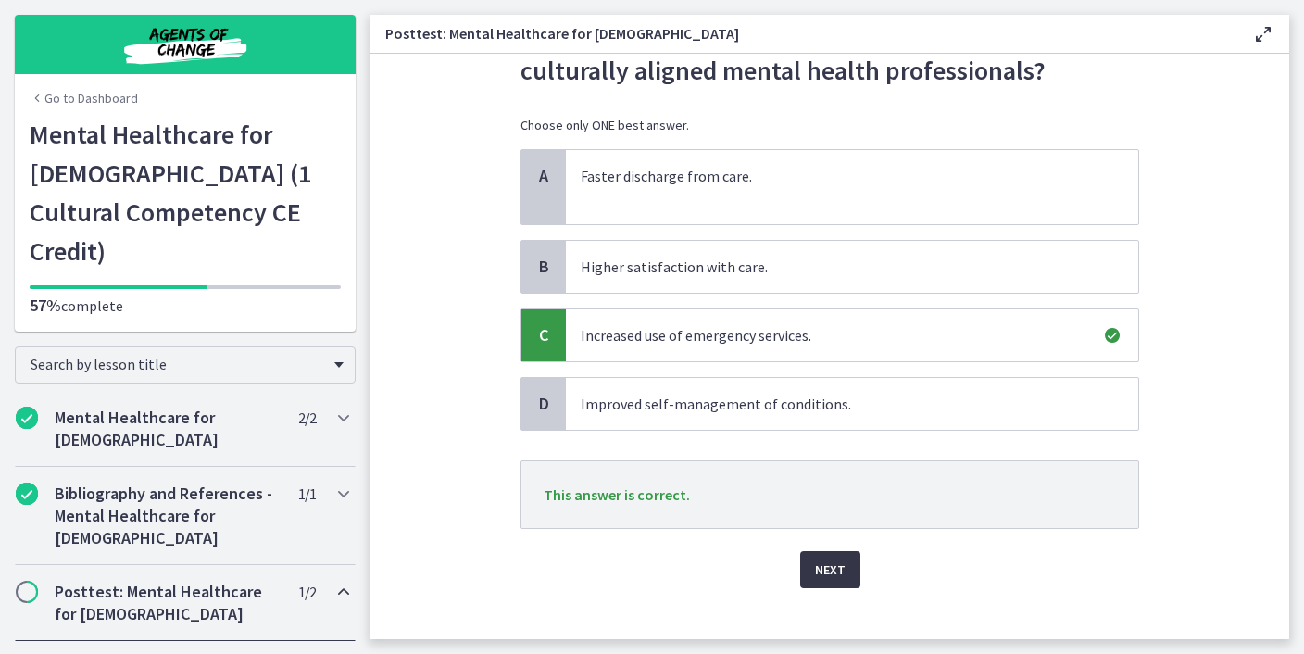
click at [827, 571] on span "Next" at bounding box center [830, 569] width 31 height 22
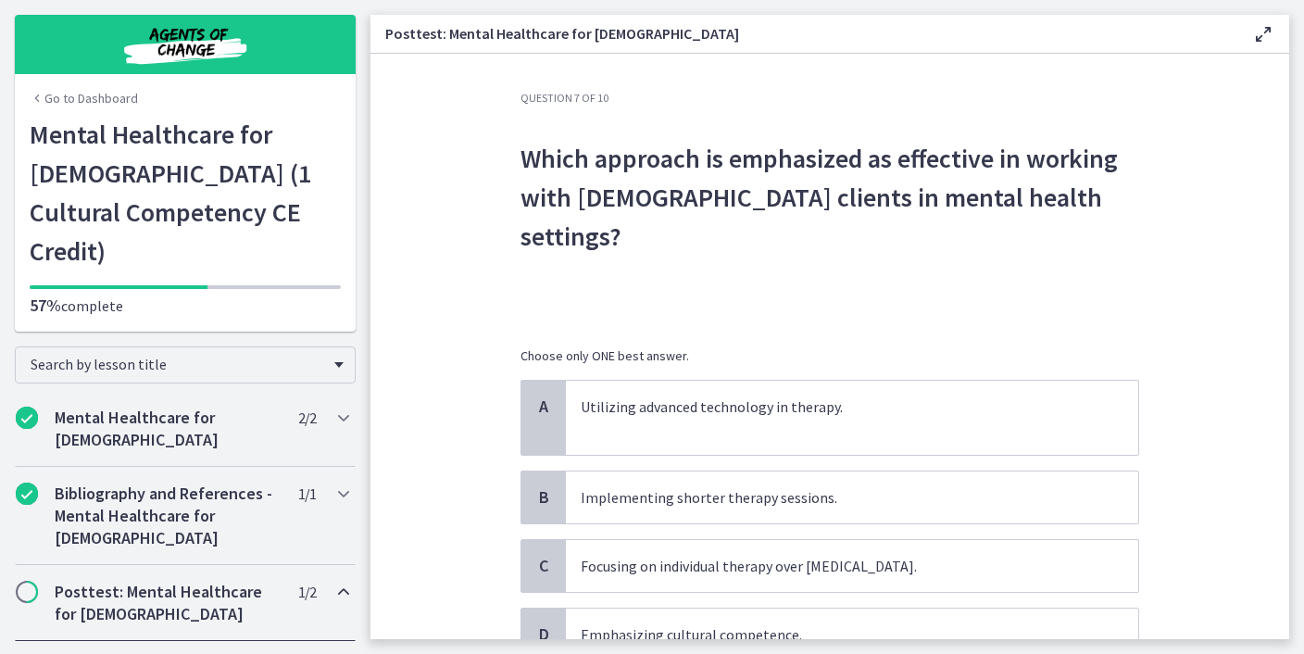
click at [881, 178] on p "Which approach is emphasized as effective in working with Latino clients in men…" at bounding box center [829, 197] width 618 height 117
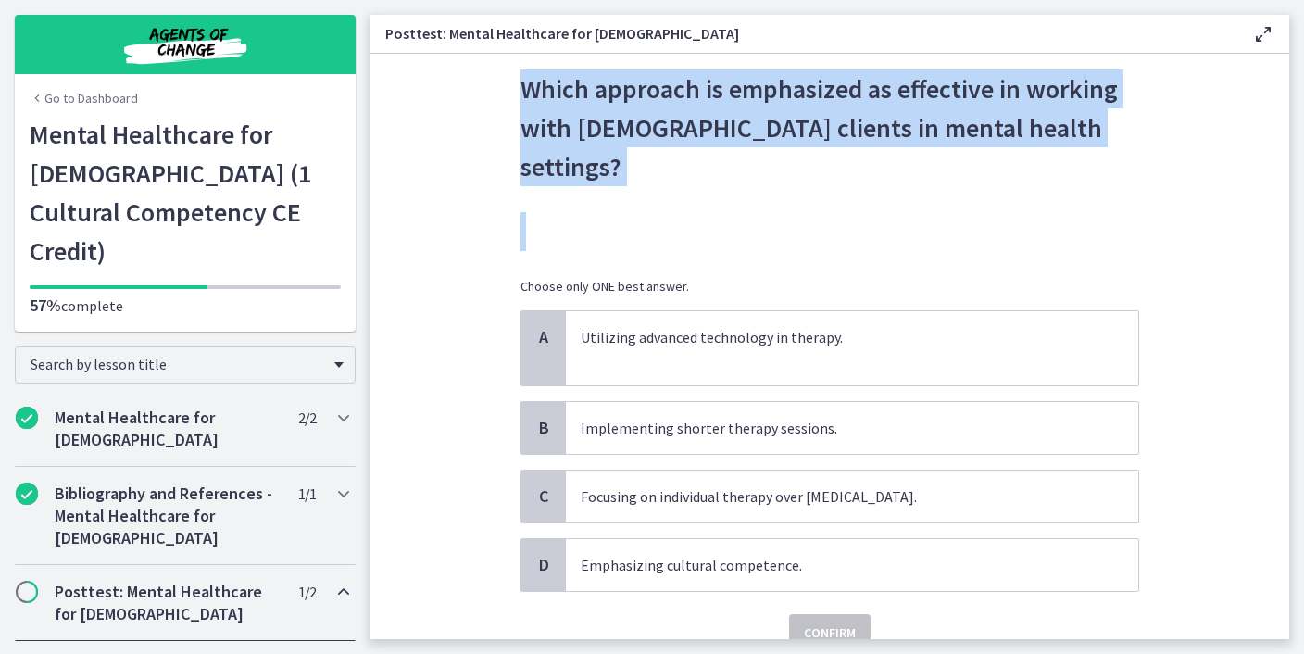
scroll to position [117, 0]
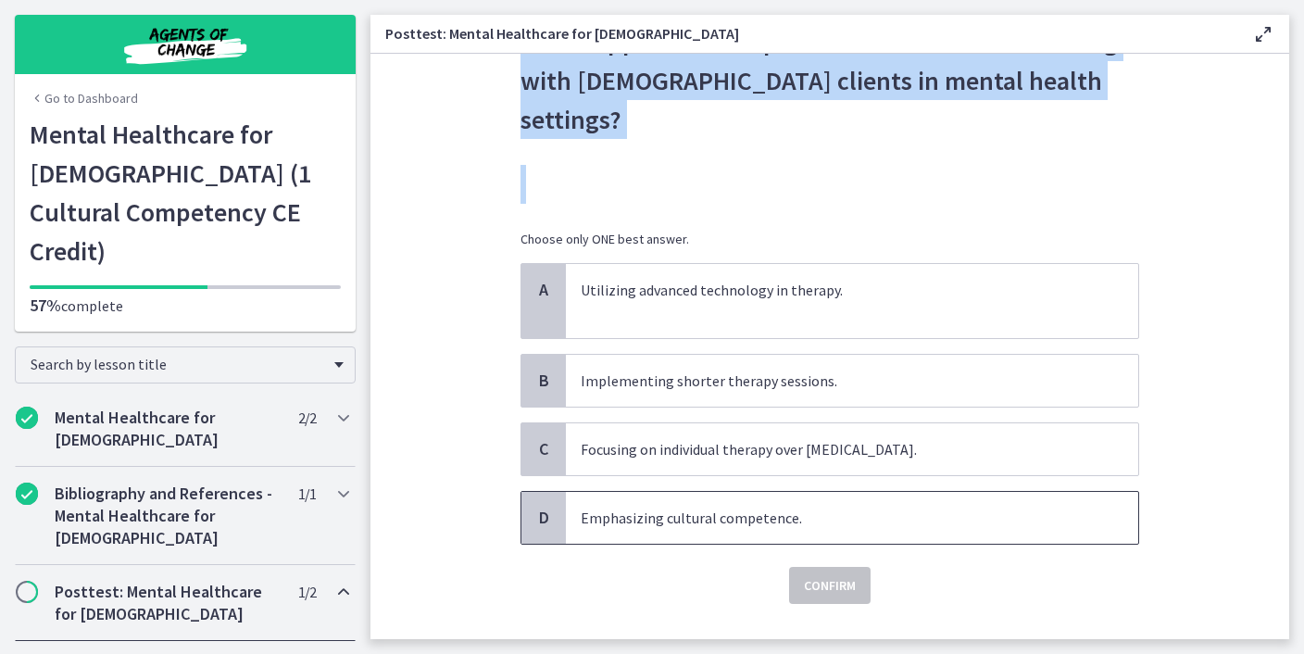
click at [691, 492] on span "Emphasizing cultural competence." at bounding box center [852, 518] width 572 height 52
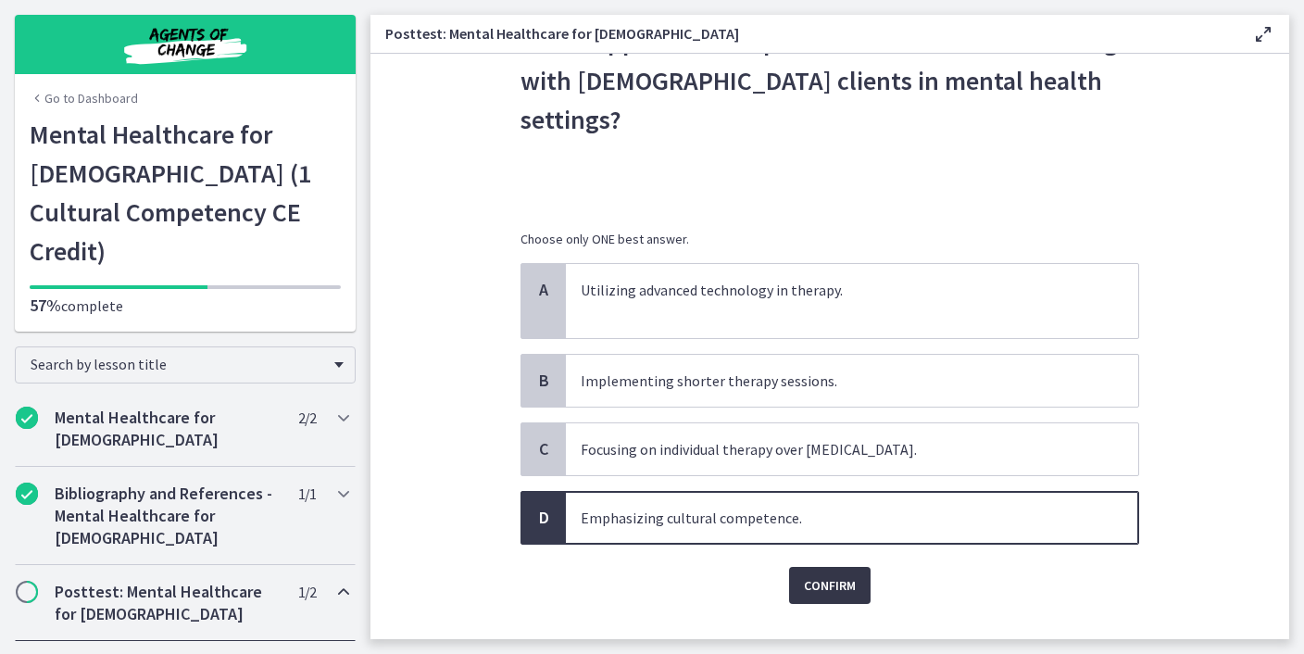
click at [817, 574] on span "Confirm" at bounding box center [830, 585] width 52 height 22
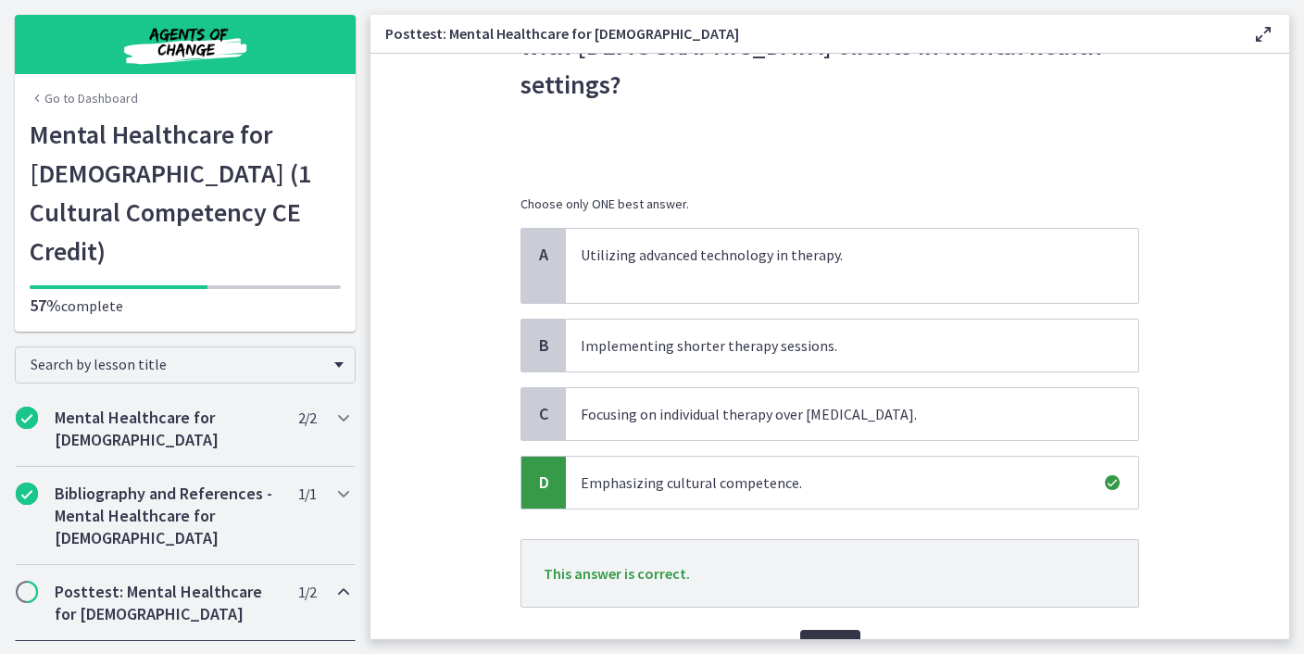
scroll to position [215, 0]
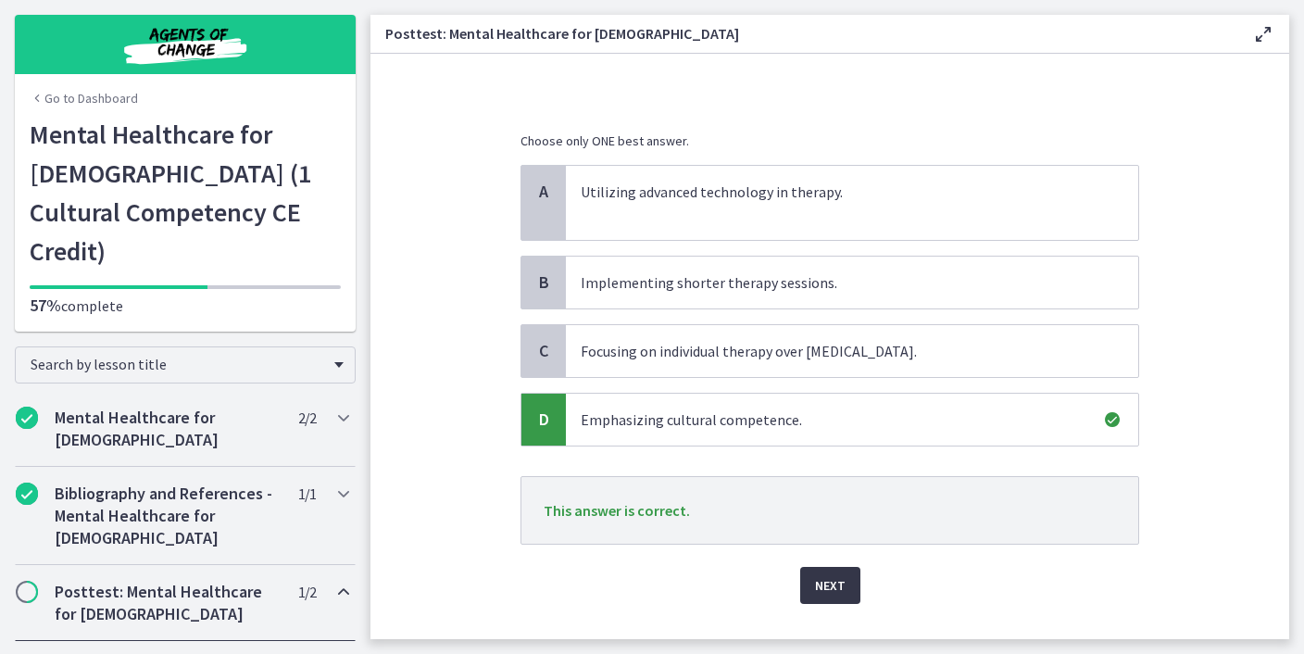
click at [836, 574] on span "Next" at bounding box center [830, 585] width 31 height 22
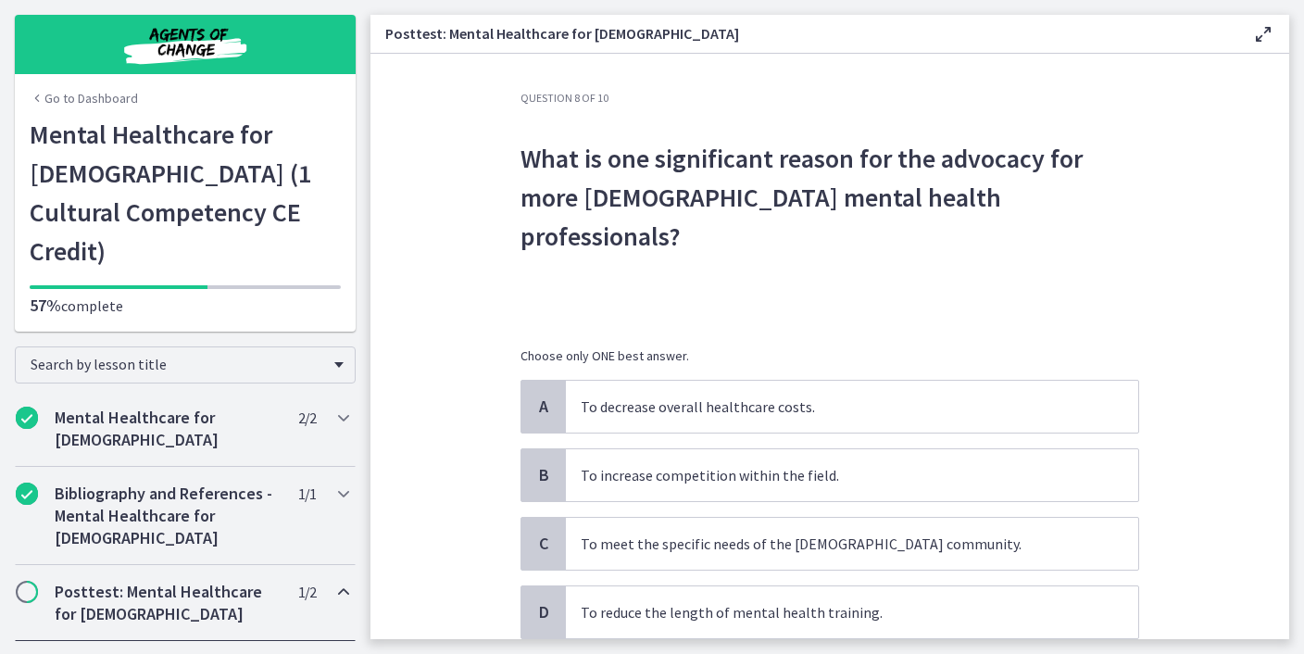
click at [874, 220] on span "What is one significant reason for the advocacy for more Latino mental health p…" at bounding box center [829, 229] width 618 height 181
click at [884, 194] on p "What is one significant reason for the advocacy for more Latino mental health p…" at bounding box center [829, 197] width 618 height 117
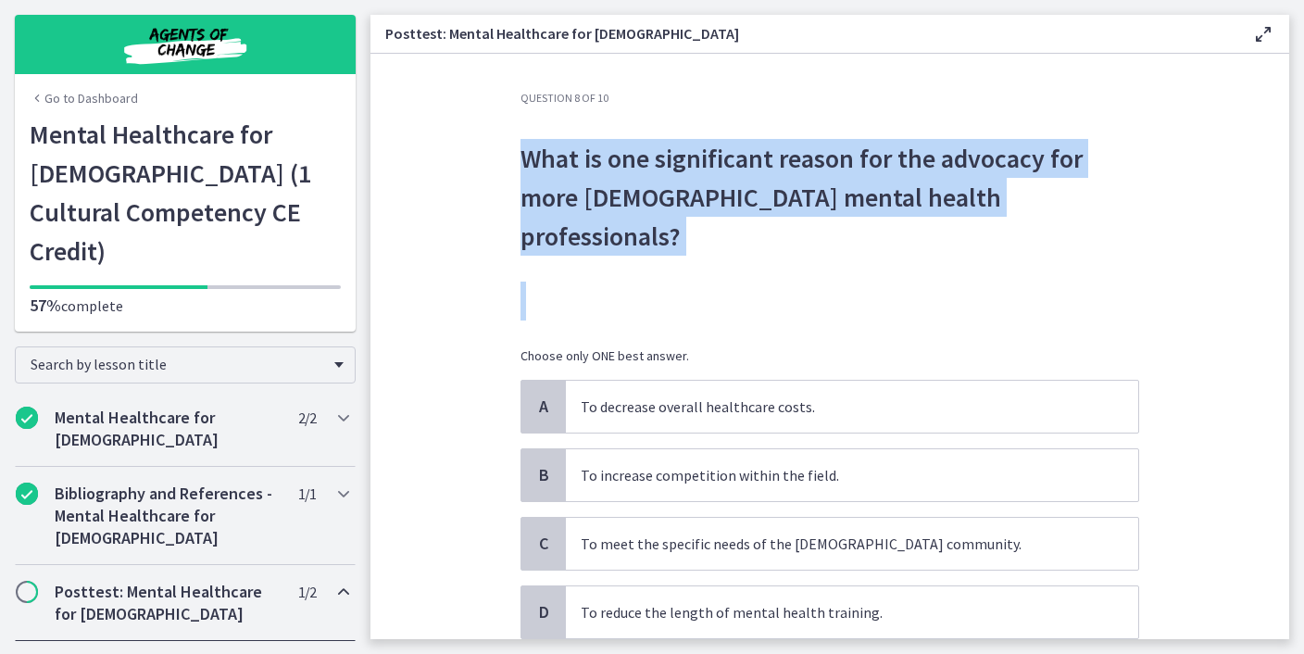
click at [1130, 234] on span "What is one significant reason for the advocacy for more Latino mental health p…" at bounding box center [829, 229] width 618 height 181
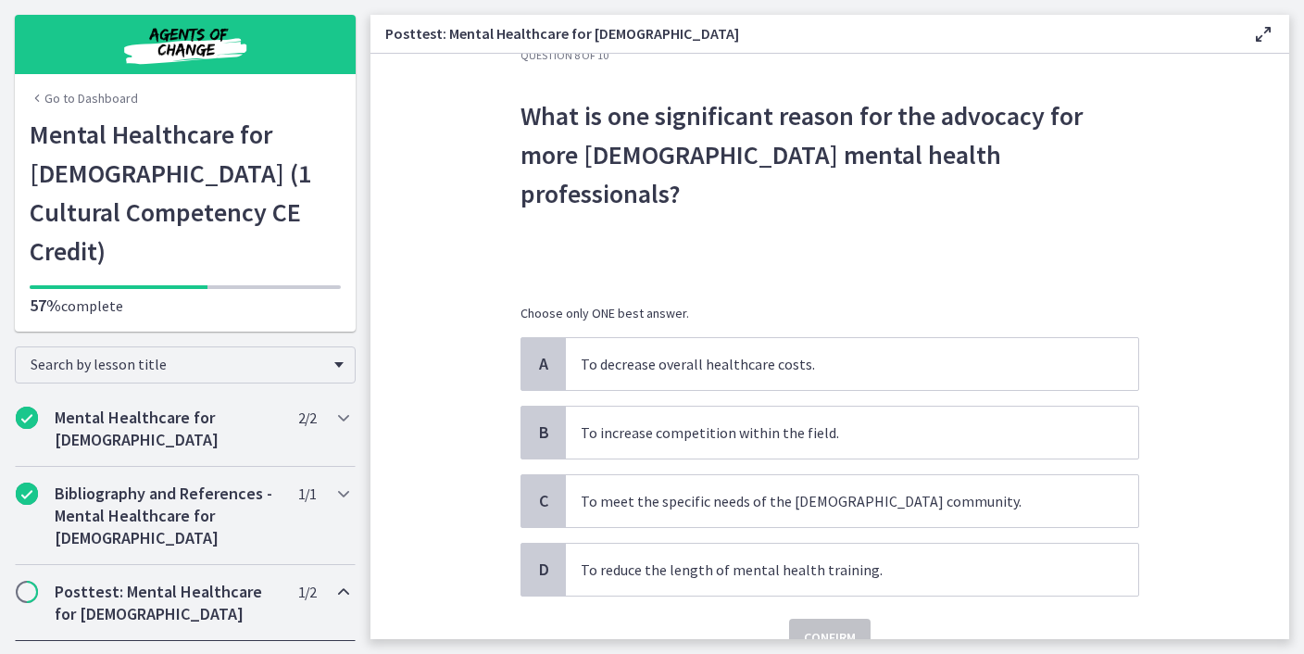
scroll to position [44, 0]
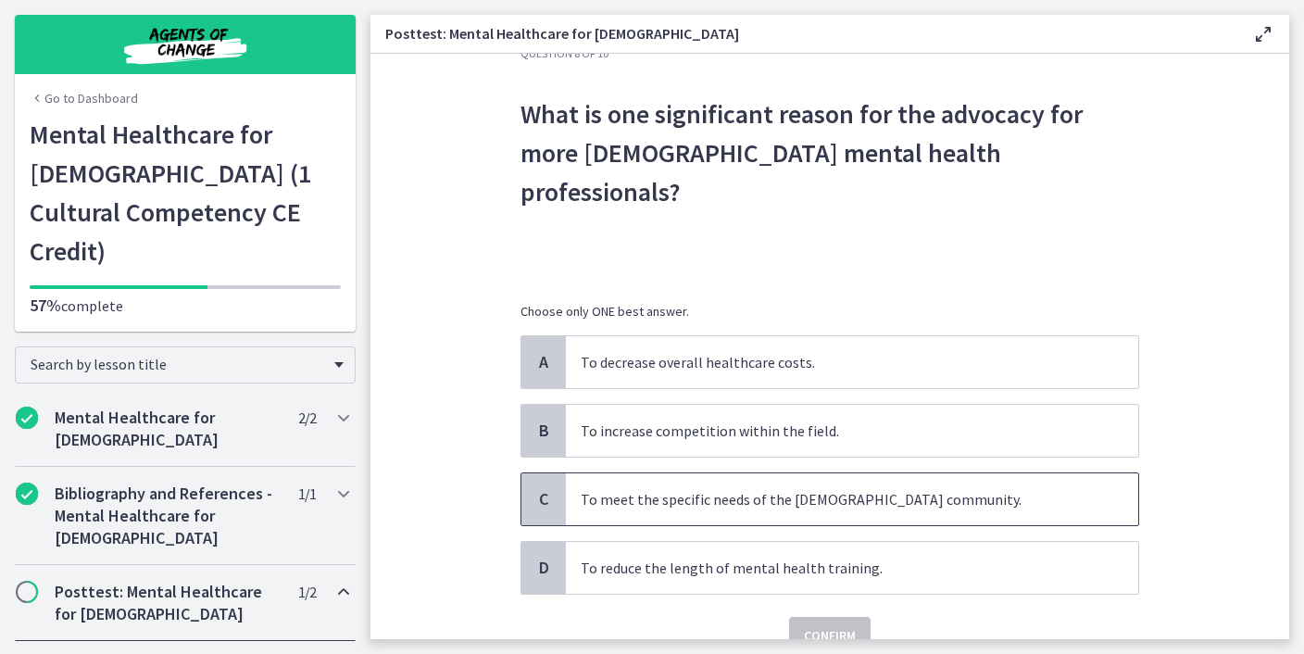
click at [949, 473] on span "To meet the specific needs of the Latino community." at bounding box center [852, 499] width 572 height 52
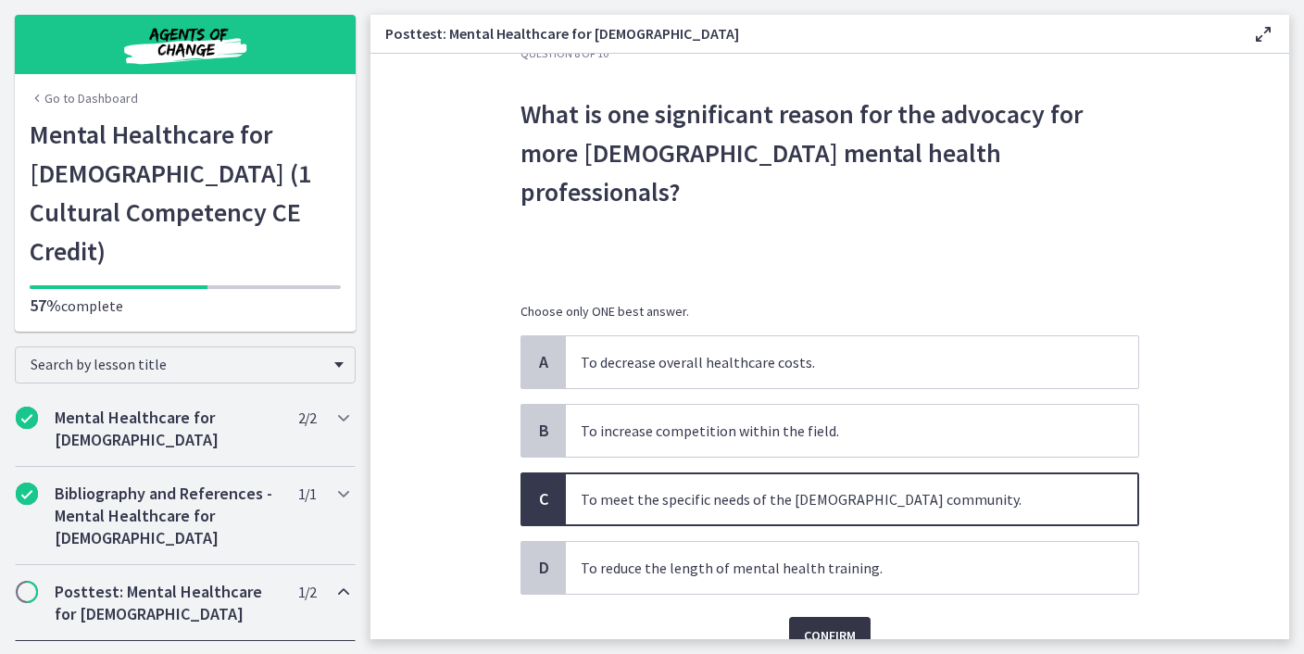
click at [843, 624] on span "Confirm" at bounding box center [830, 635] width 52 height 22
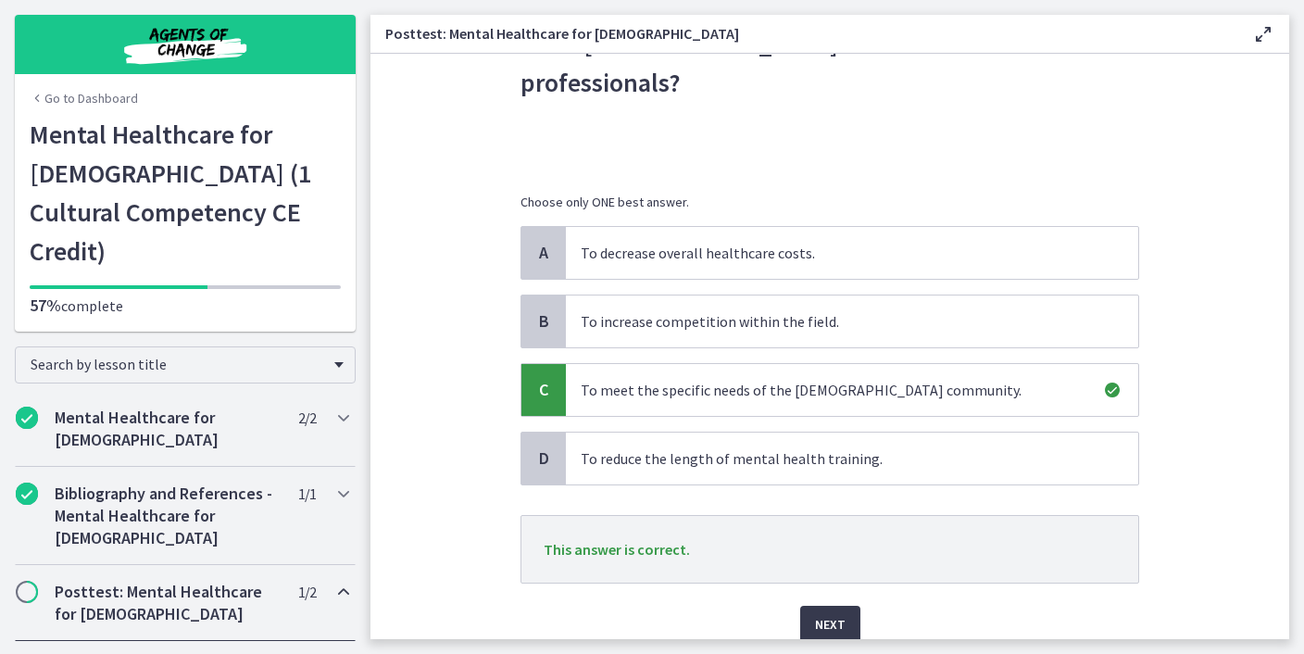
scroll to position [193, 0]
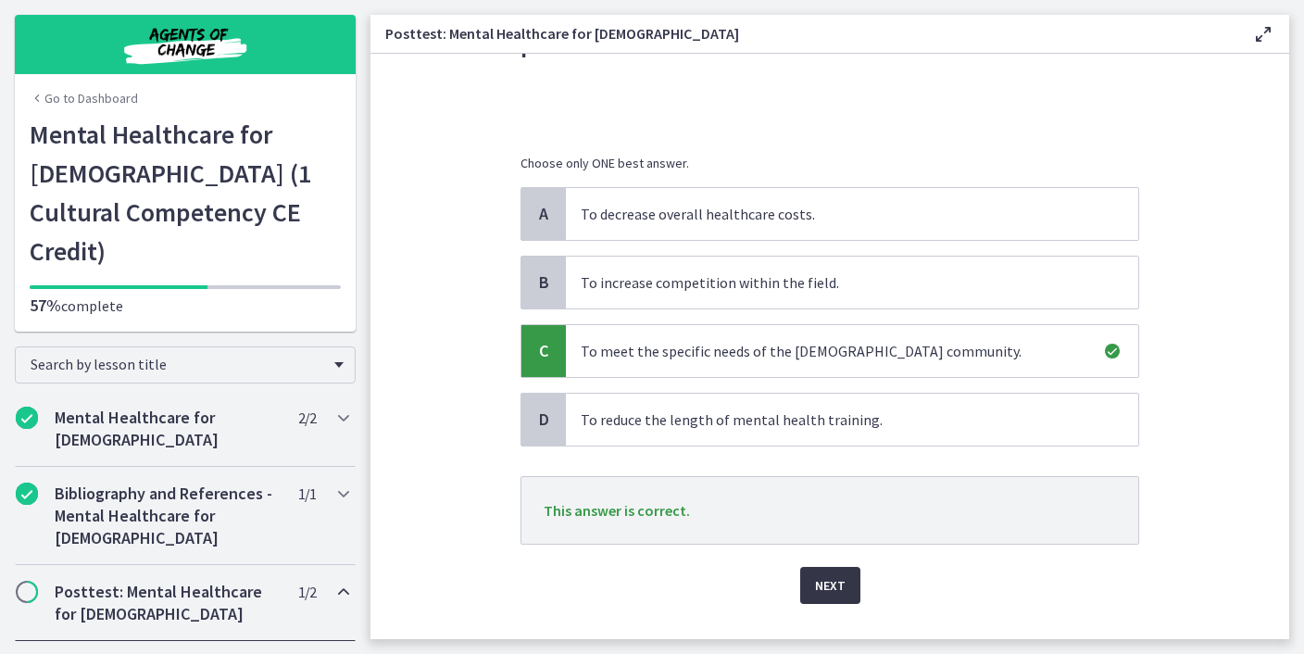
click at [843, 574] on span "Next" at bounding box center [830, 585] width 31 height 22
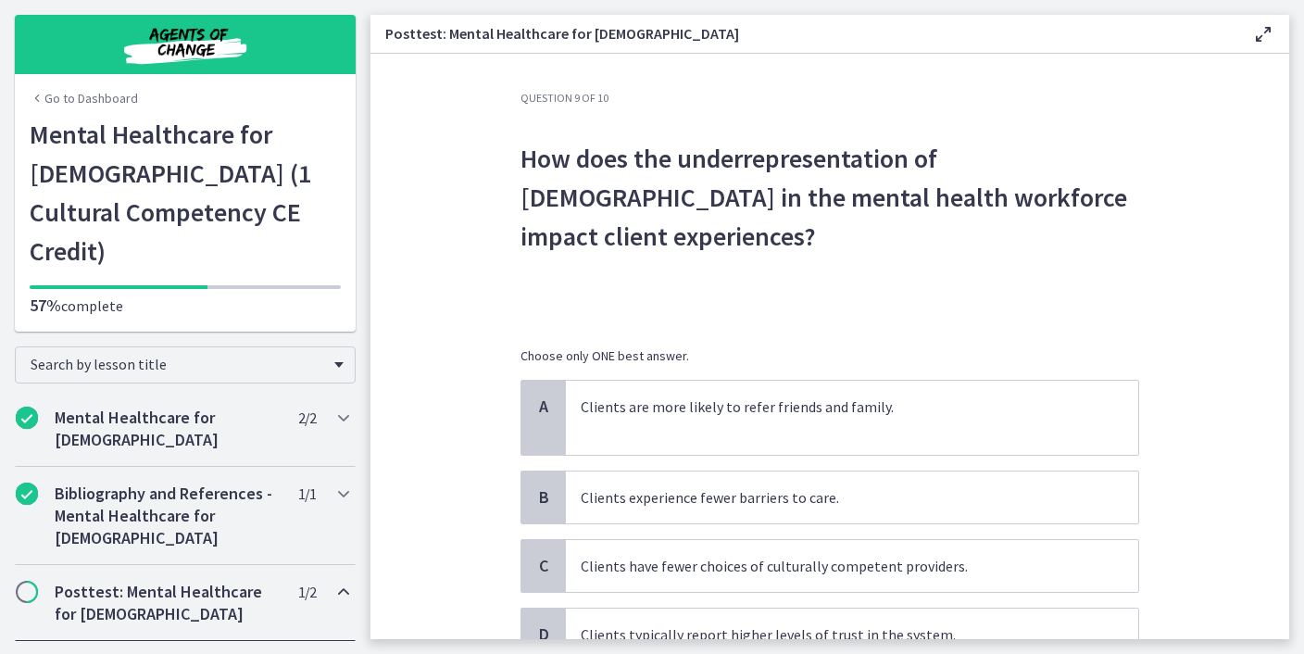
click at [953, 190] on p "How does the underrepresentation of Latinos in the mental health workforce impa…" at bounding box center [829, 197] width 618 height 117
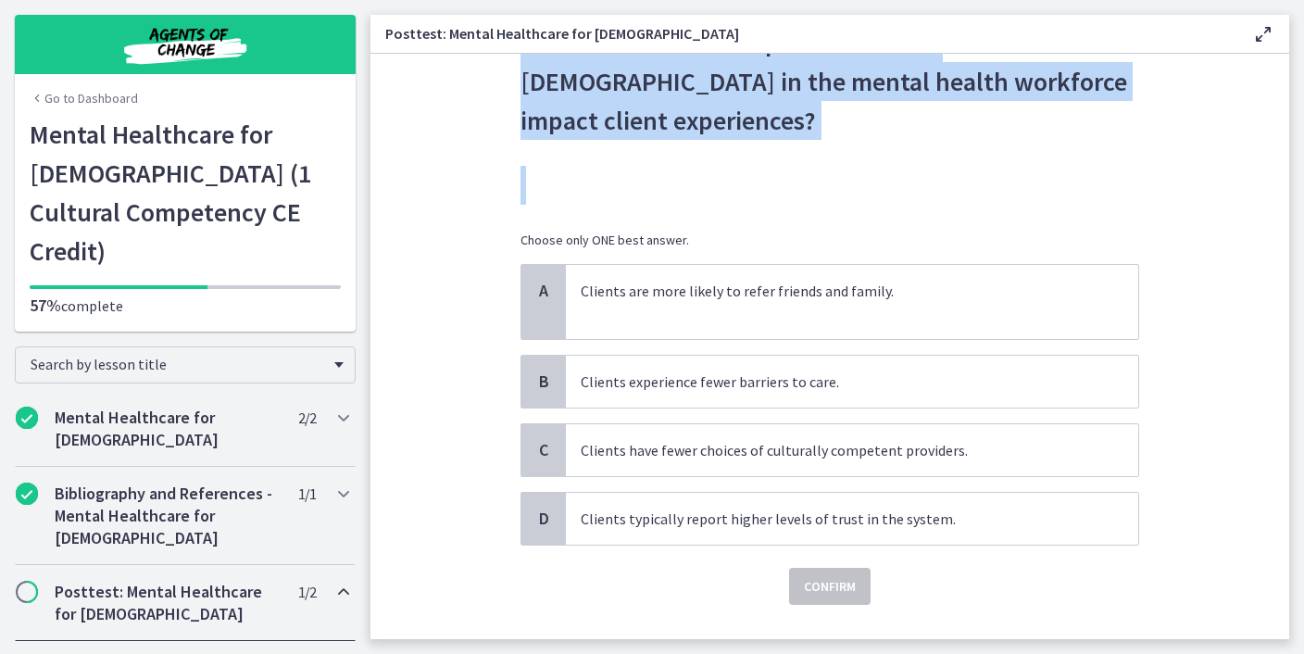
scroll to position [117, 0]
click at [1083, 423] on span "Clients have fewer choices of culturally competent providers." at bounding box center [852, 449] width 572 height 52
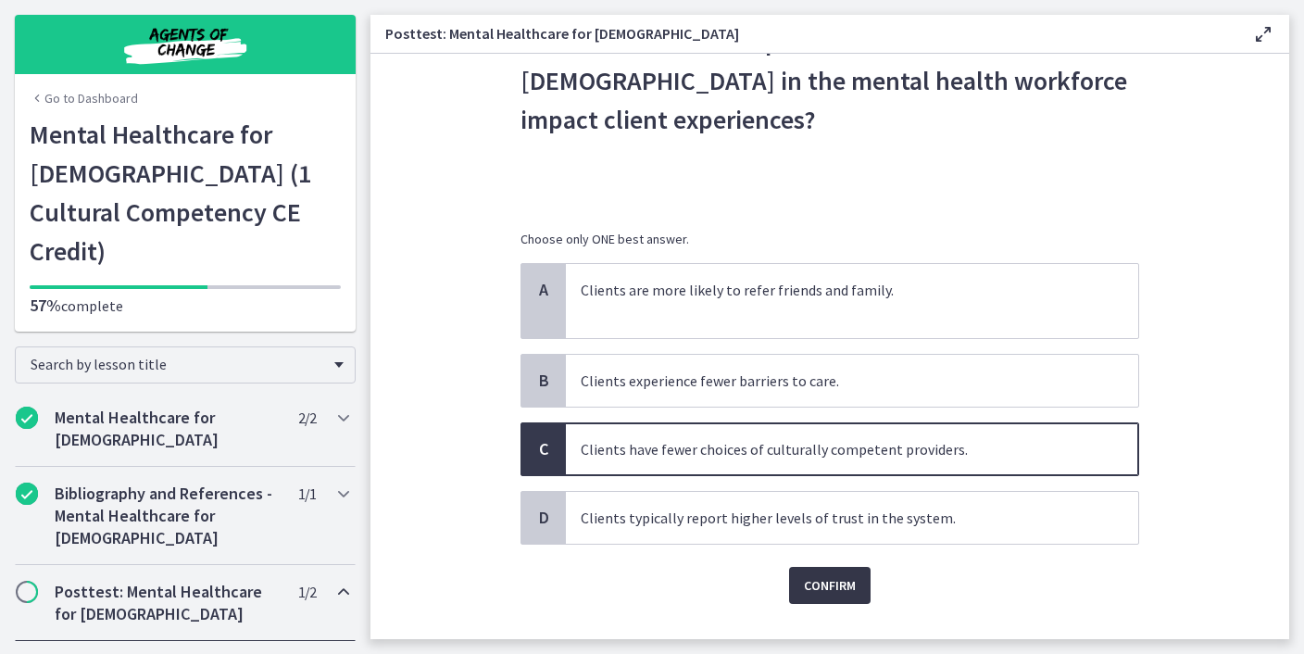
click at [859, 567] on button "Confirm" at bounding box center [829, 585] width 81 height 37
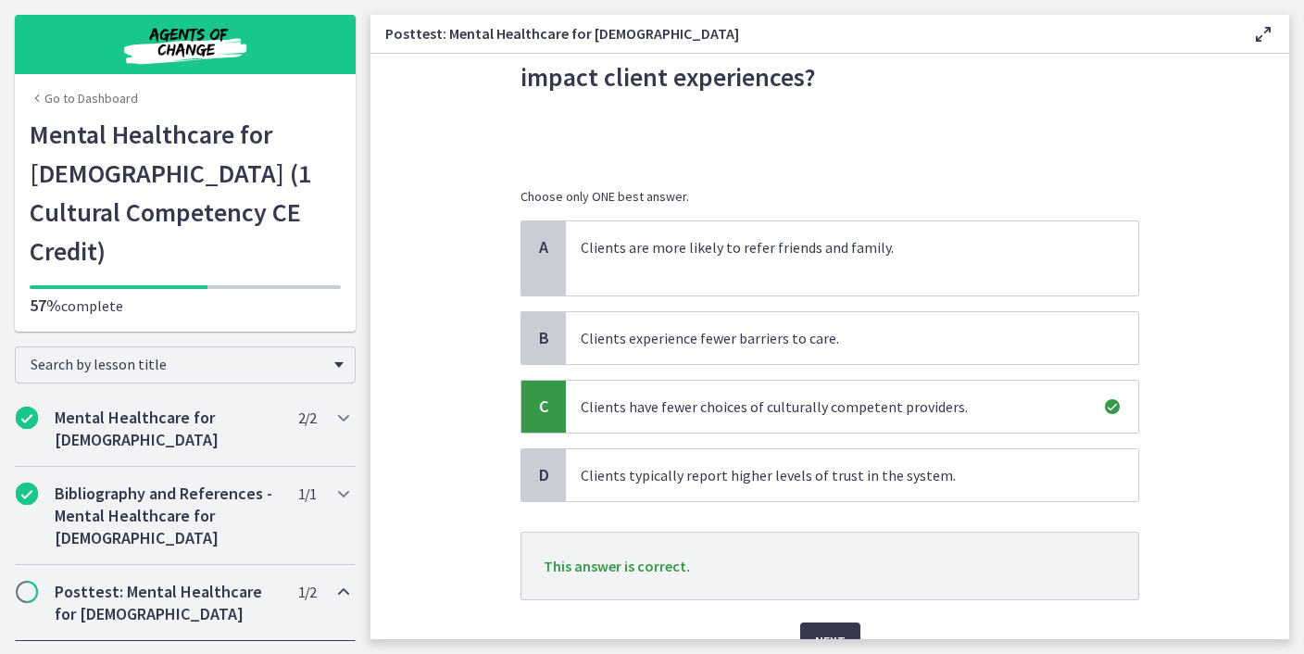
scroll to position [205, 0]
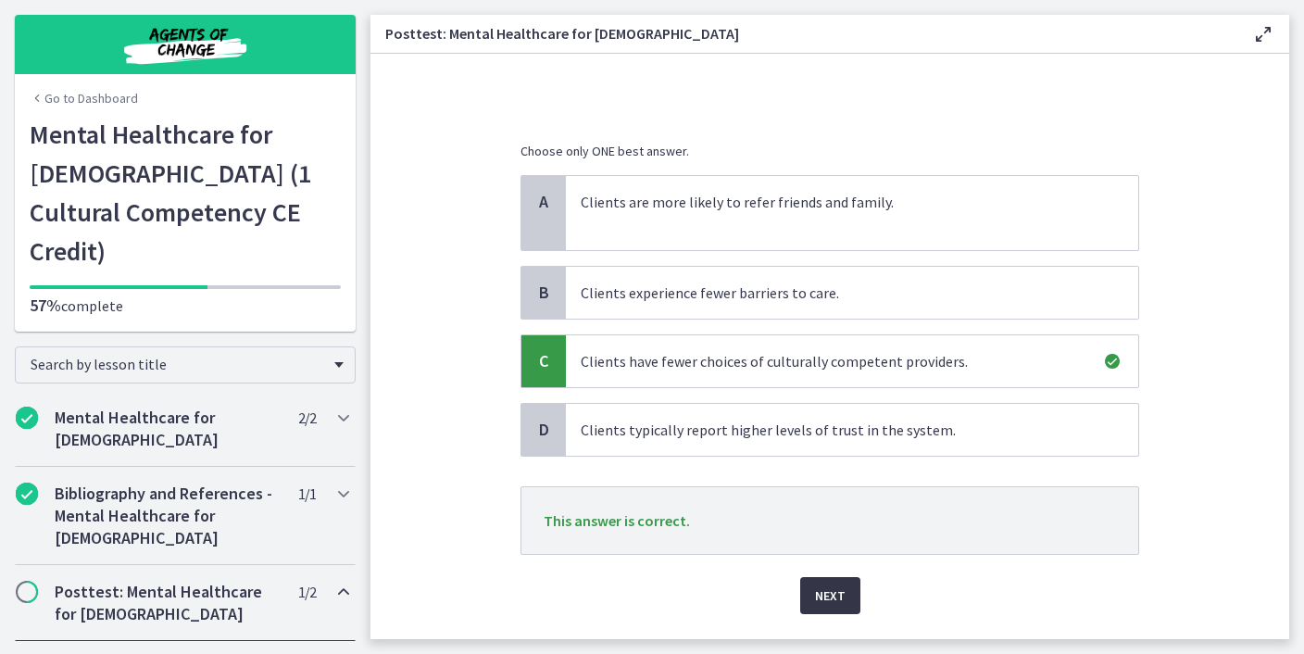
click at [843, 584] on span "Next" at bounding box center [830, 595] width 31 height 22
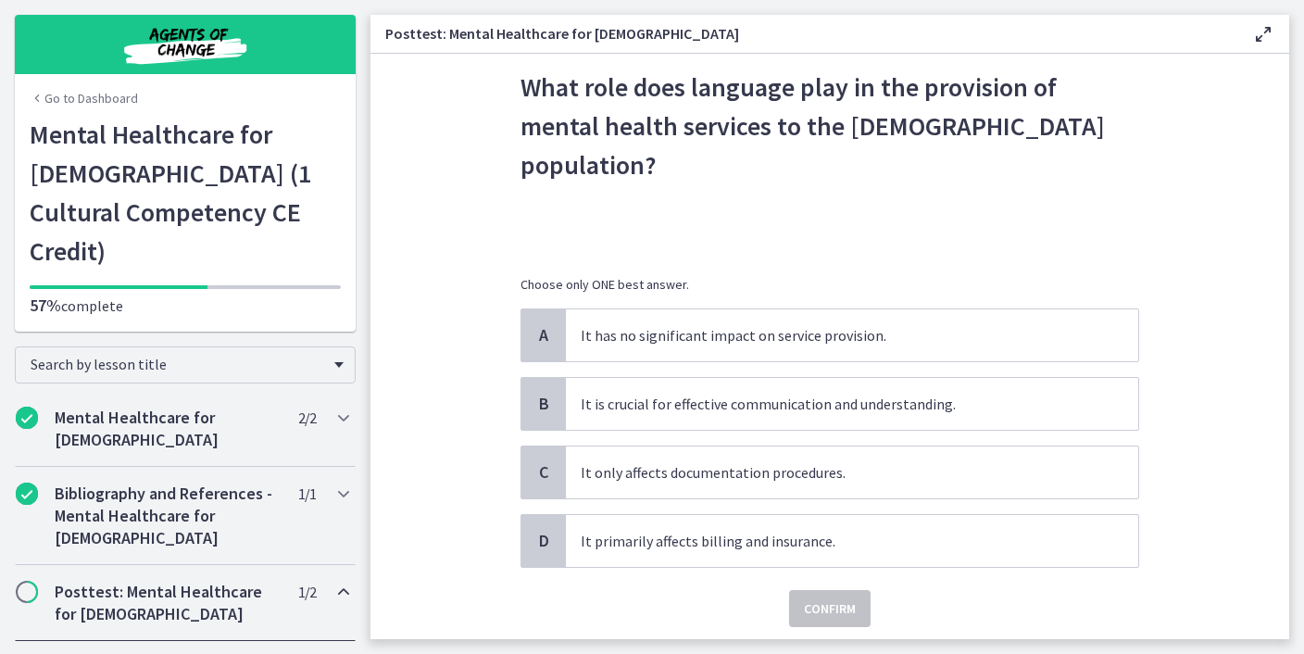
scroll to position [66, 0]
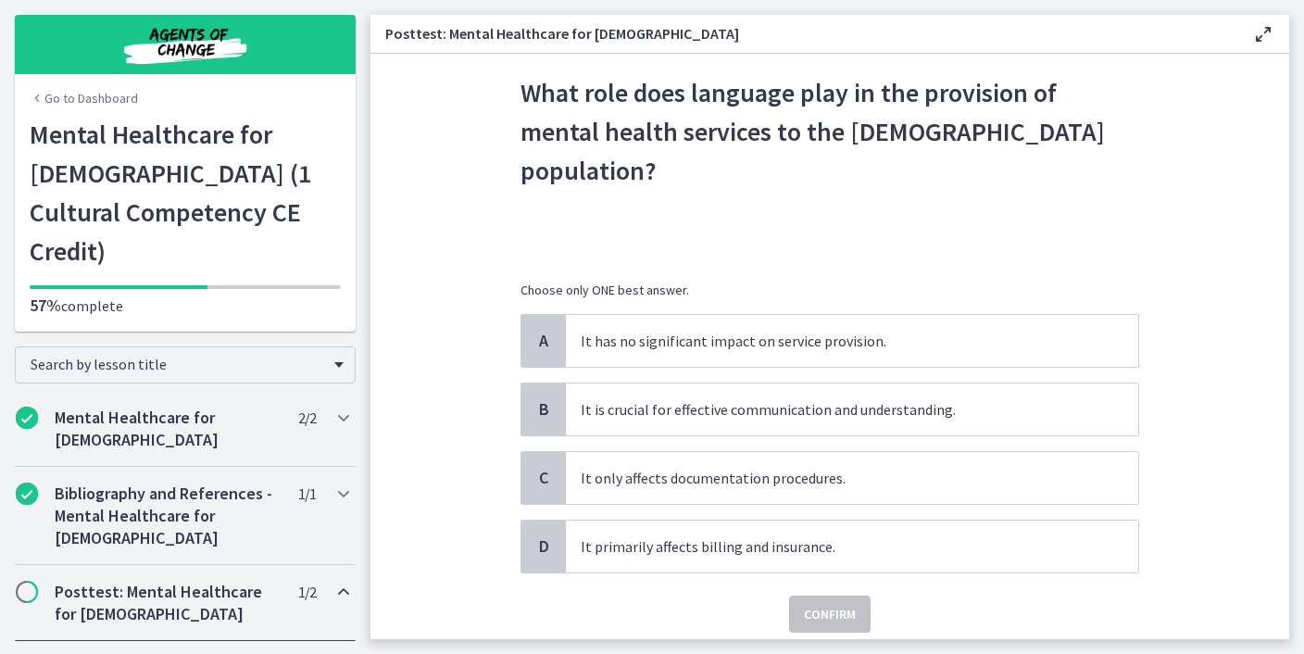
click at [892, 117] on p "What role does language play in the provision of mental health services to the …" at bounding box center [829, 131] width 618 height 117
click at [838, 398] on p "It is crucial for effective communication and understanding." at bounding box center [834, 409] width 506 height 22
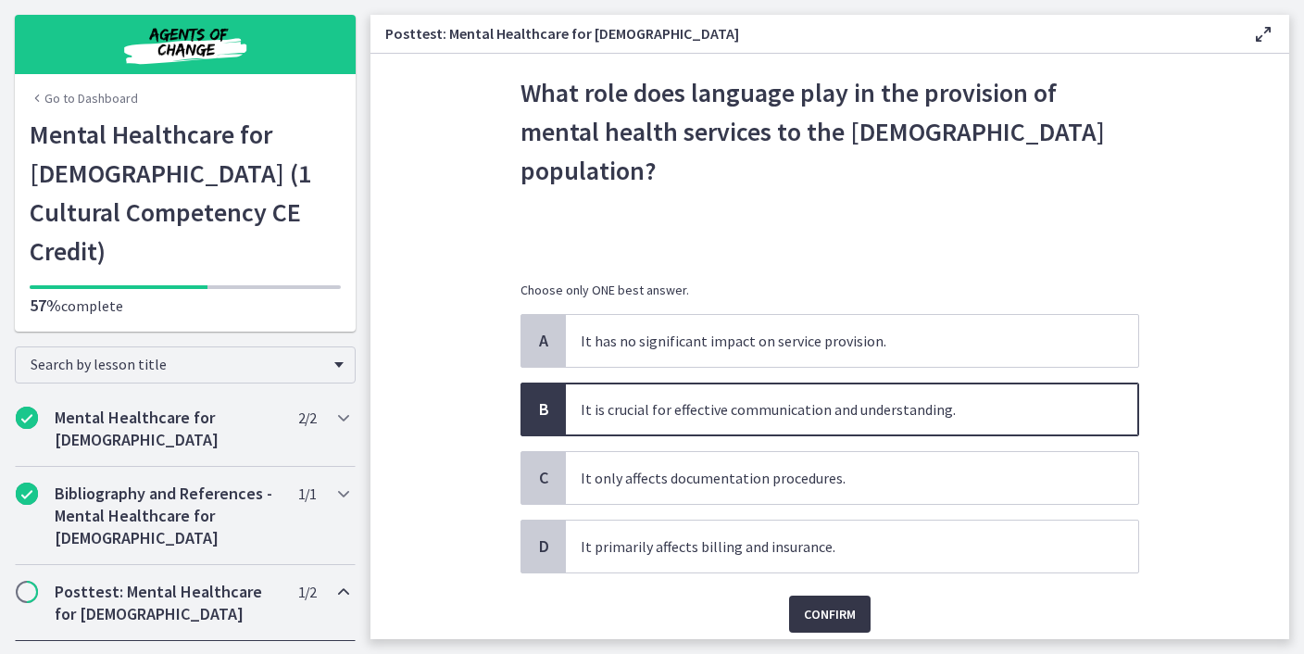
click at [820, 603] on span "Confirm" at bounding box center [830, 614] width 52 height 22
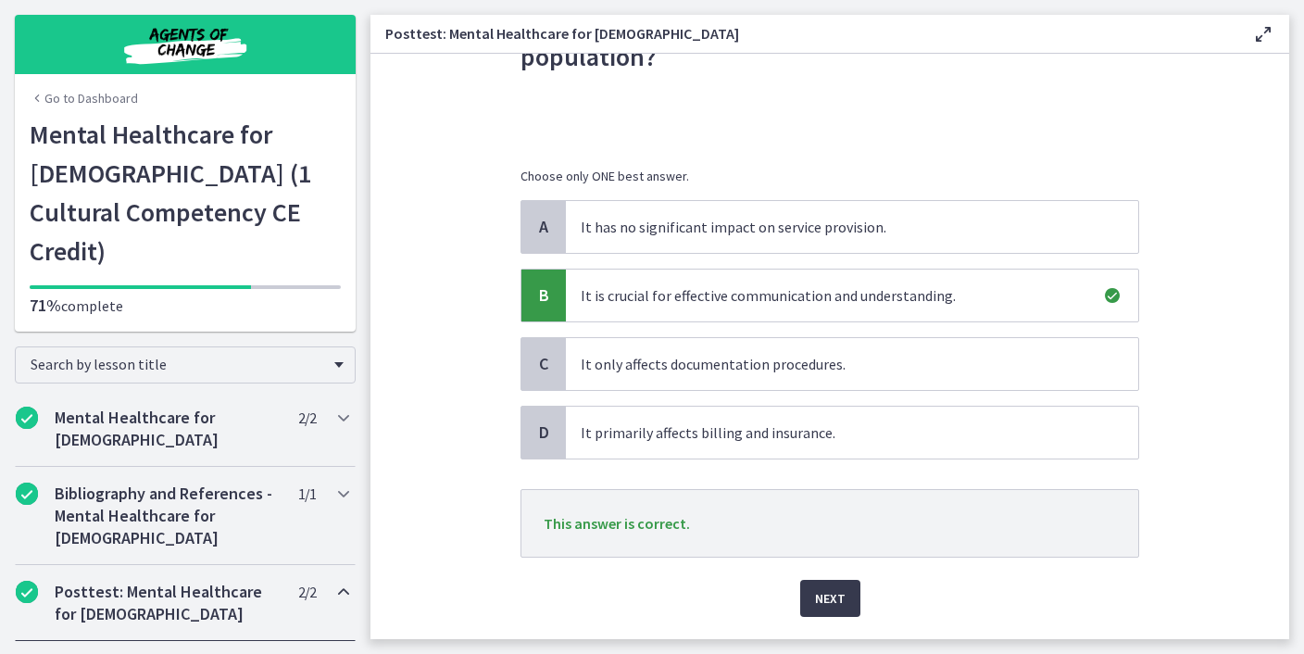
scroll to position [193, 0]
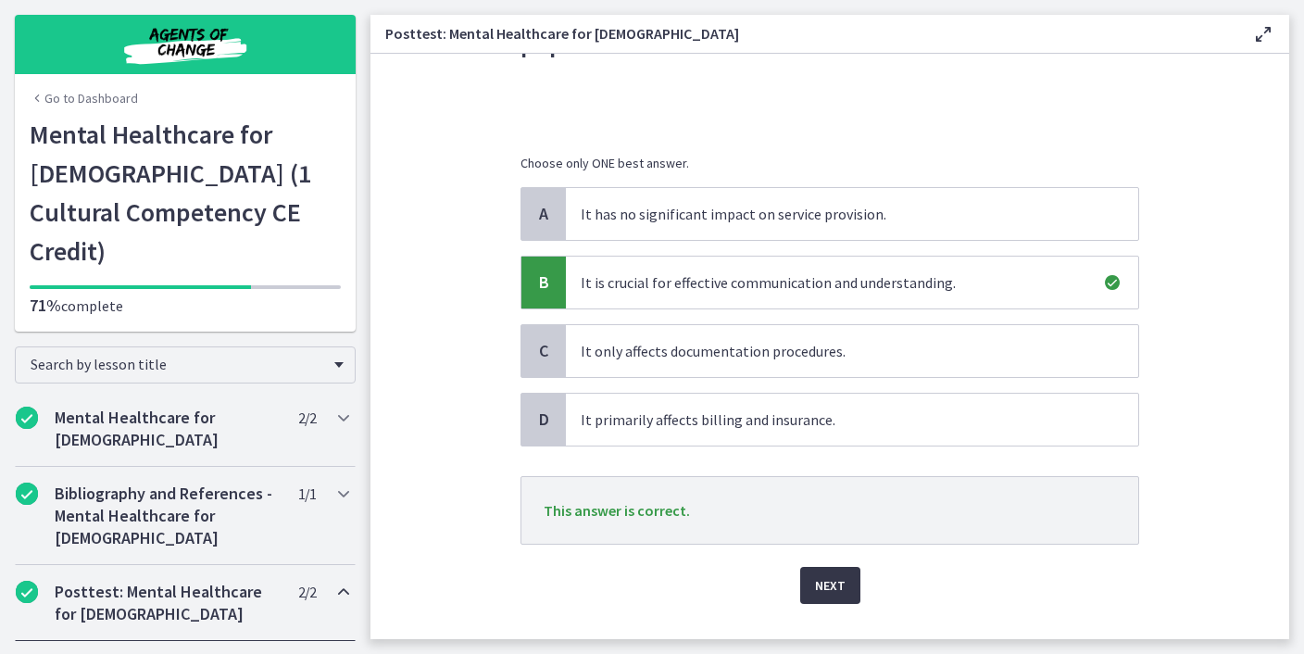
click at [839, 574] on span "Next" at bounding box center [830, 585] width 31 height 22
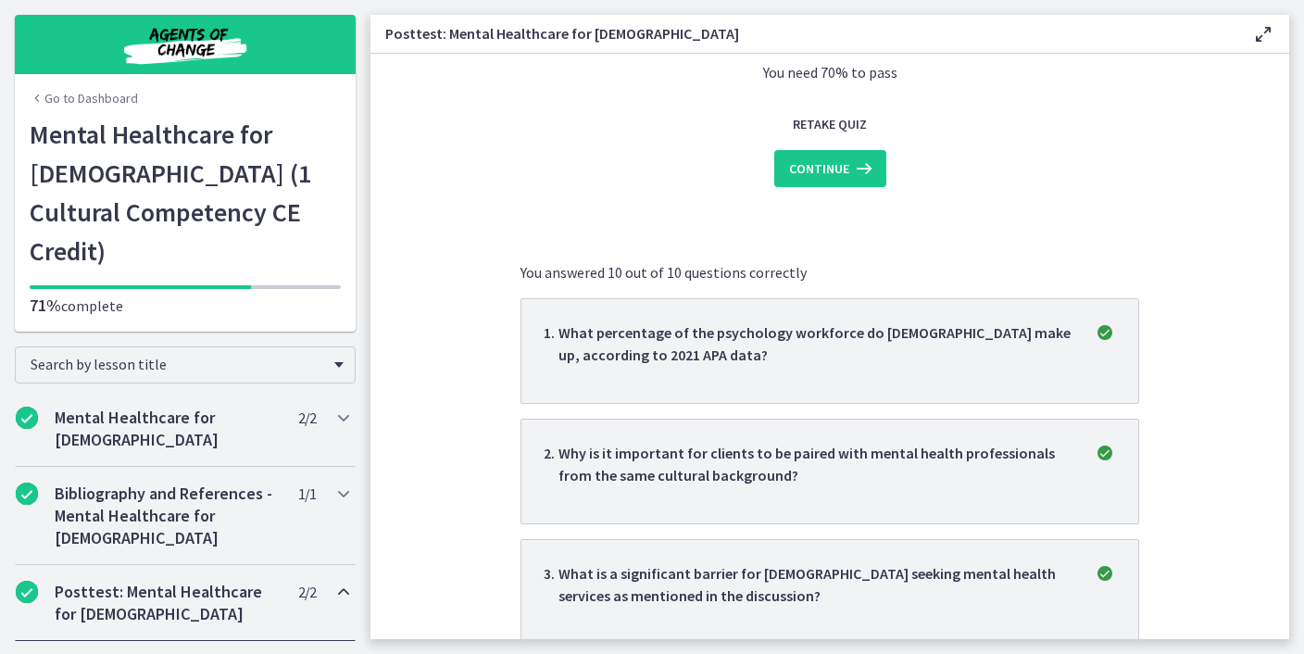
scroll to position [0, 0]
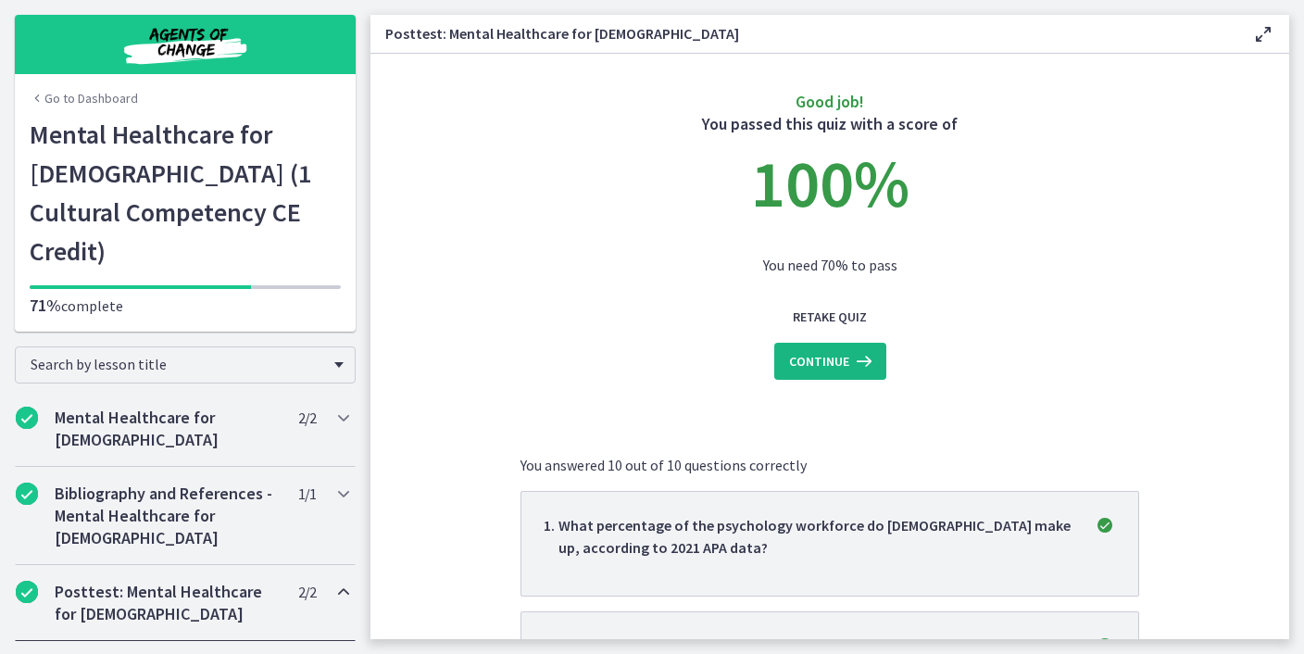
click at [830, 361] on span "Continue" at bounding box center [819, 361] width 60 height 22
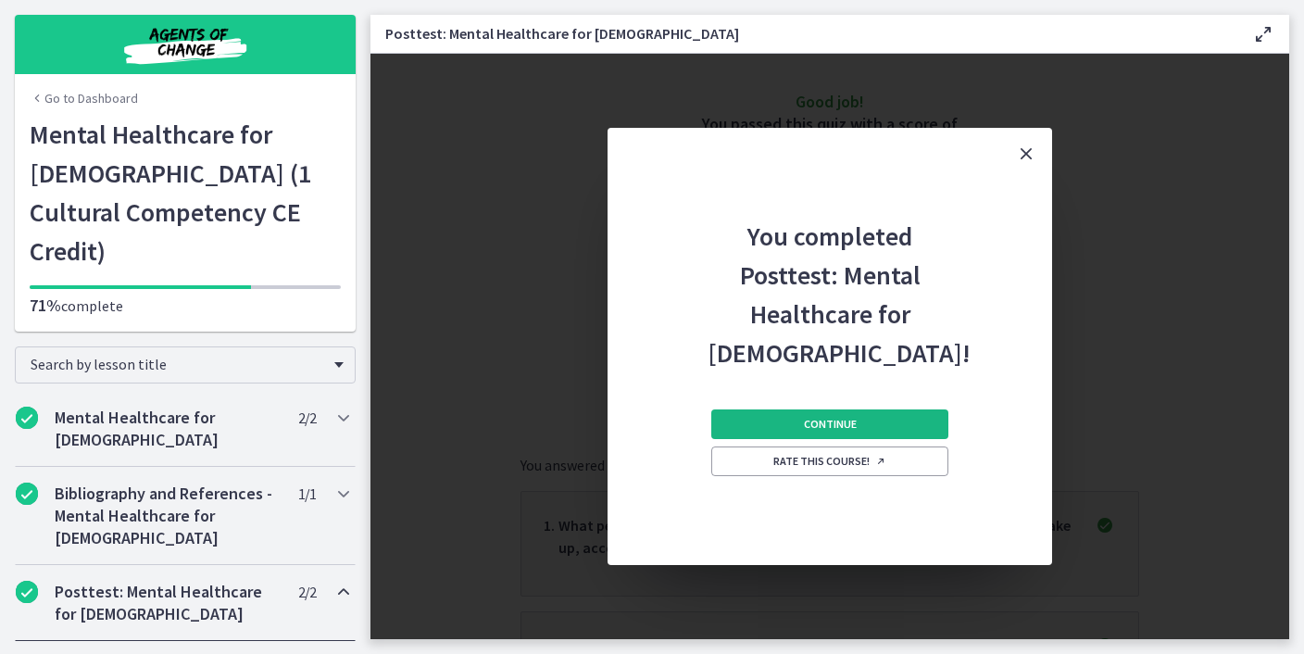
click at [815, 415] on button "Continue" at bounding box center [829, 424] width 237 height 30
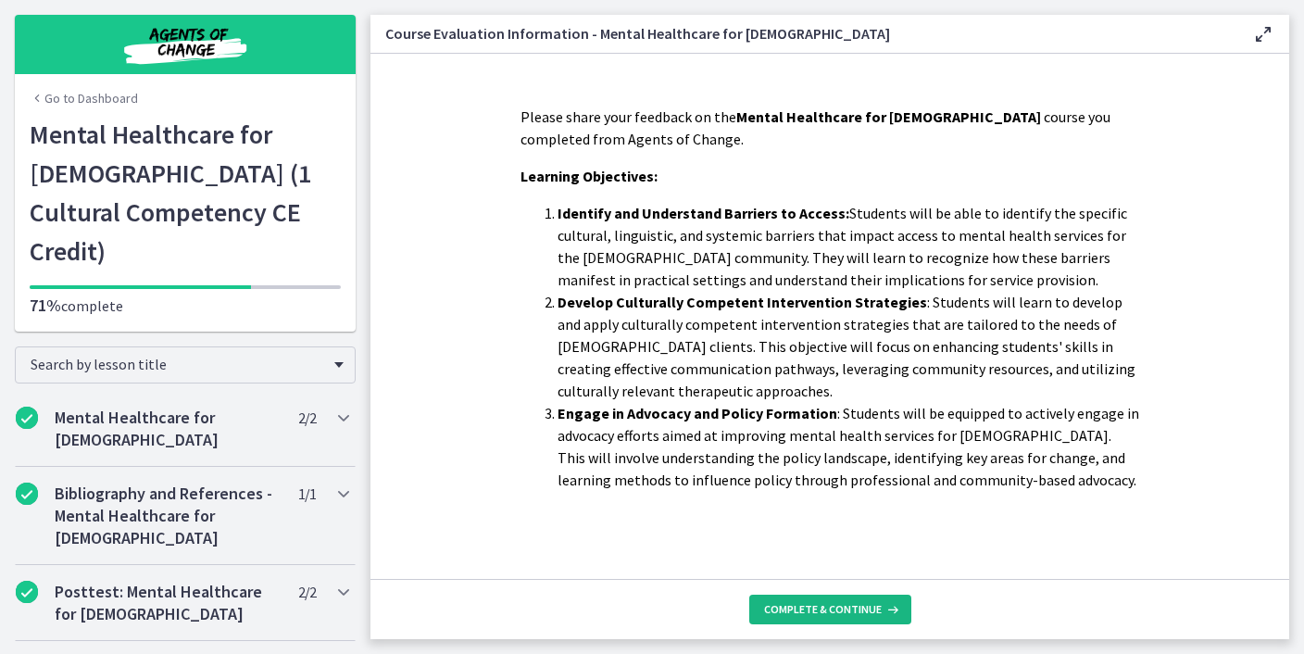
click at [807, 609] on span "Complete & continue" at bounding box center [823, 609] width 118 height 15
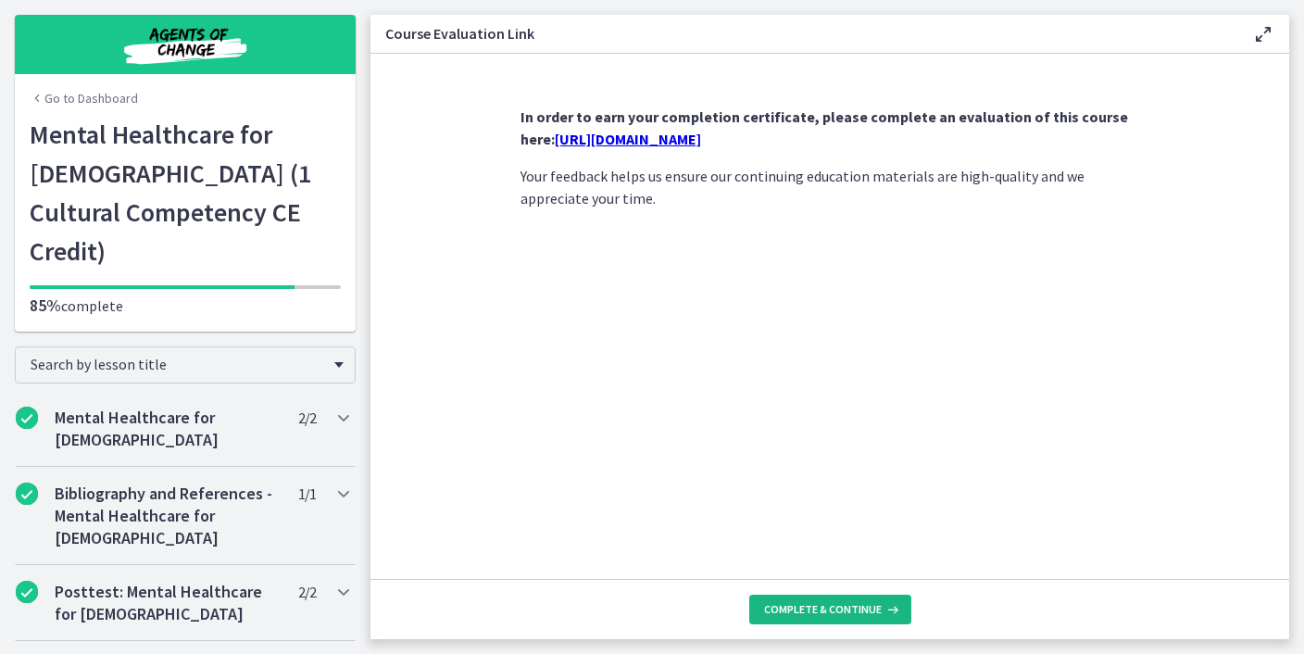
click at [807, 608] on span "Complete & continue" at bounding box center [823, 609] width 118 height 15
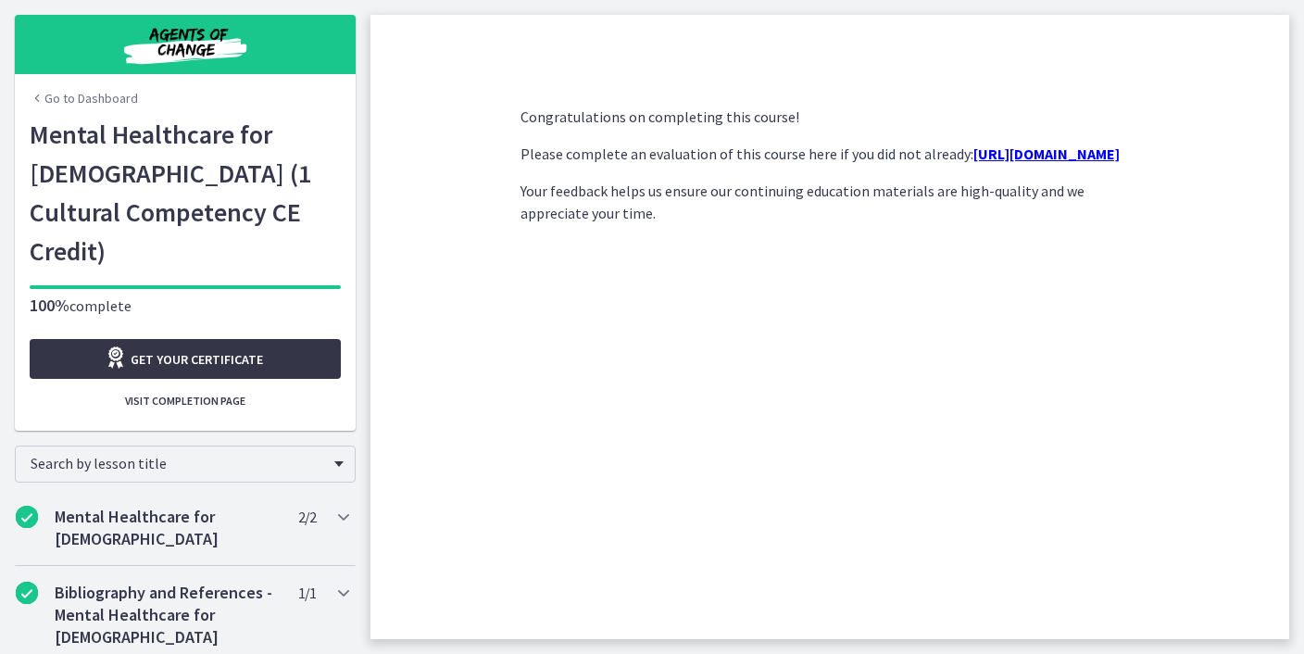
click at [319, 339] on link "Get your certificate" at bounding box center [185, 359] width 311 height 40
click at [69, 95] on link "Go to Dashboard" at bounding box center [84, 98] width 108 height 19
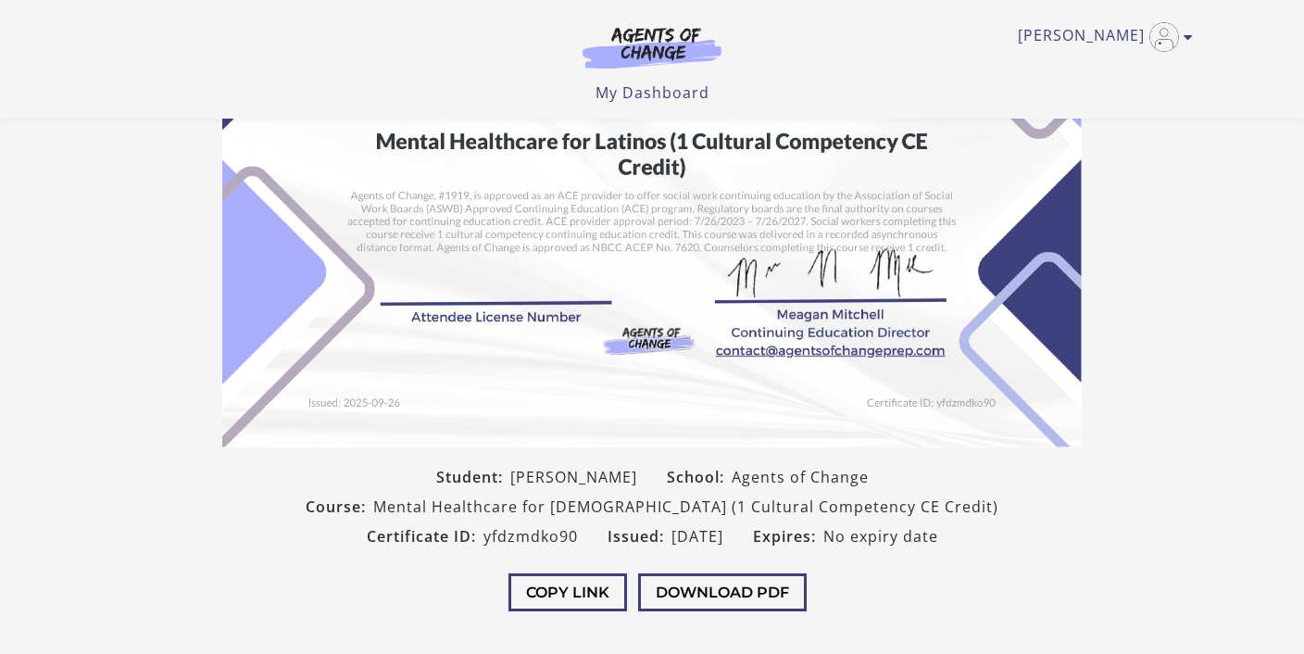
scroll to position [200, 0]
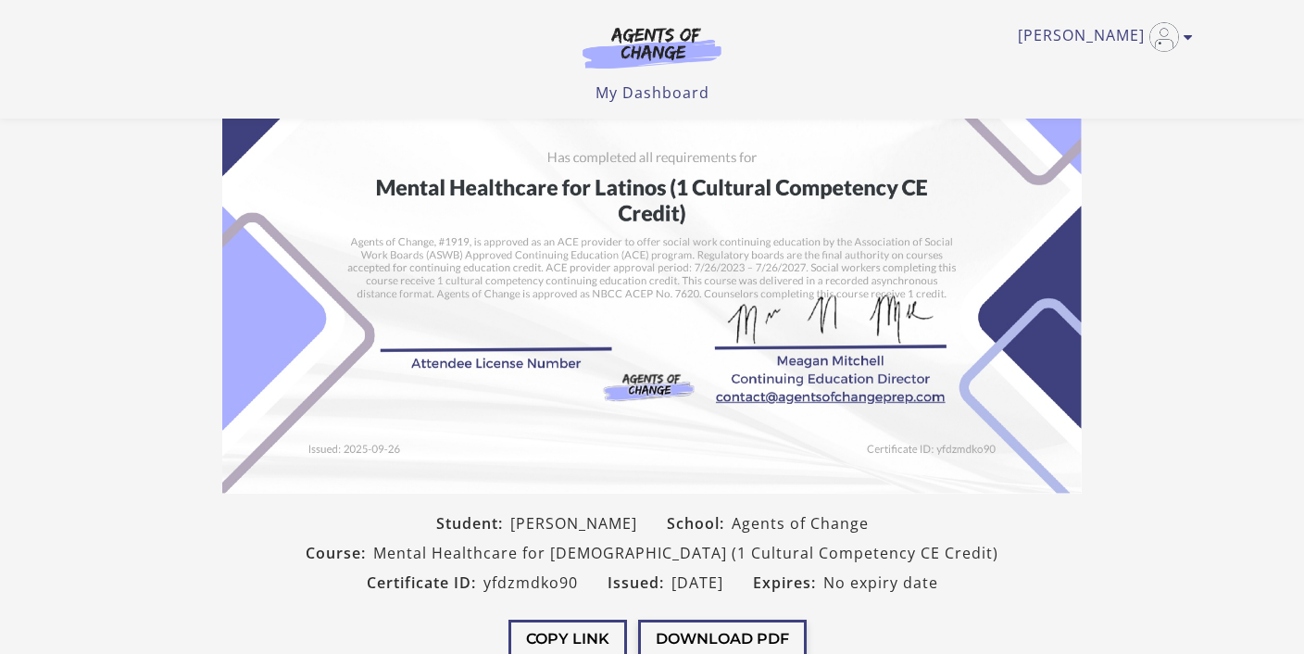
click at [683, 627] on button "Download PDF" at bounding box center [722, 638] width 169 height 38
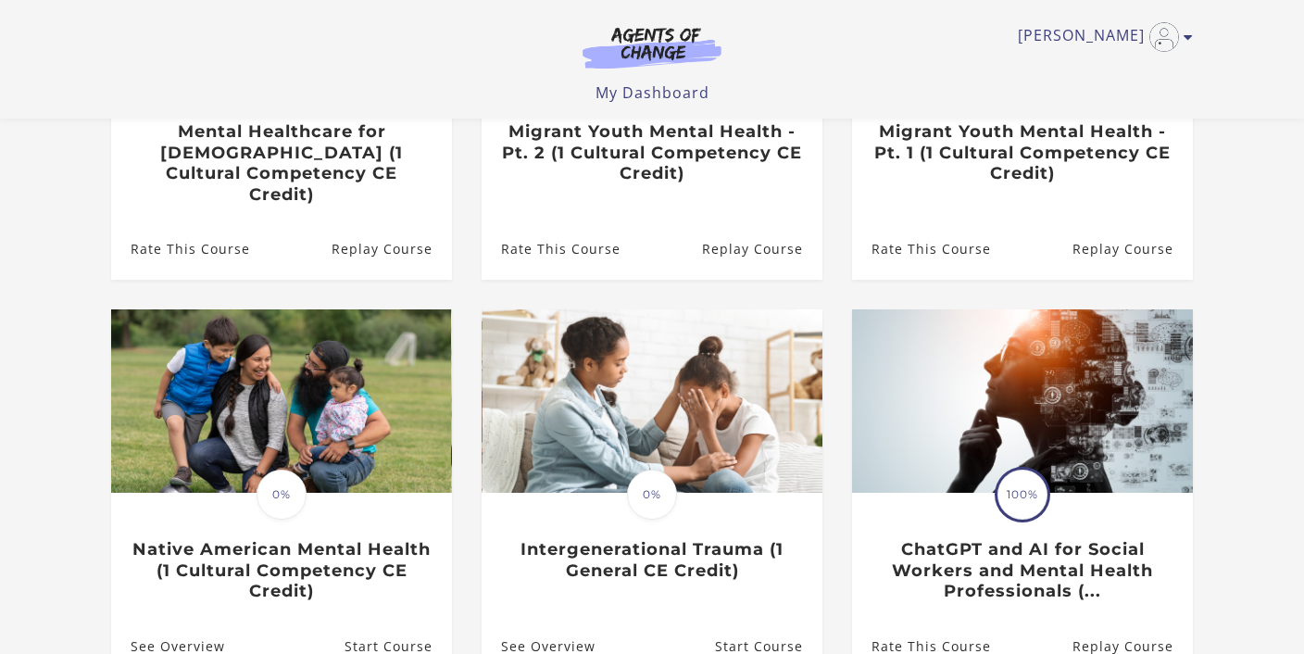
scroll to position [461, 0]
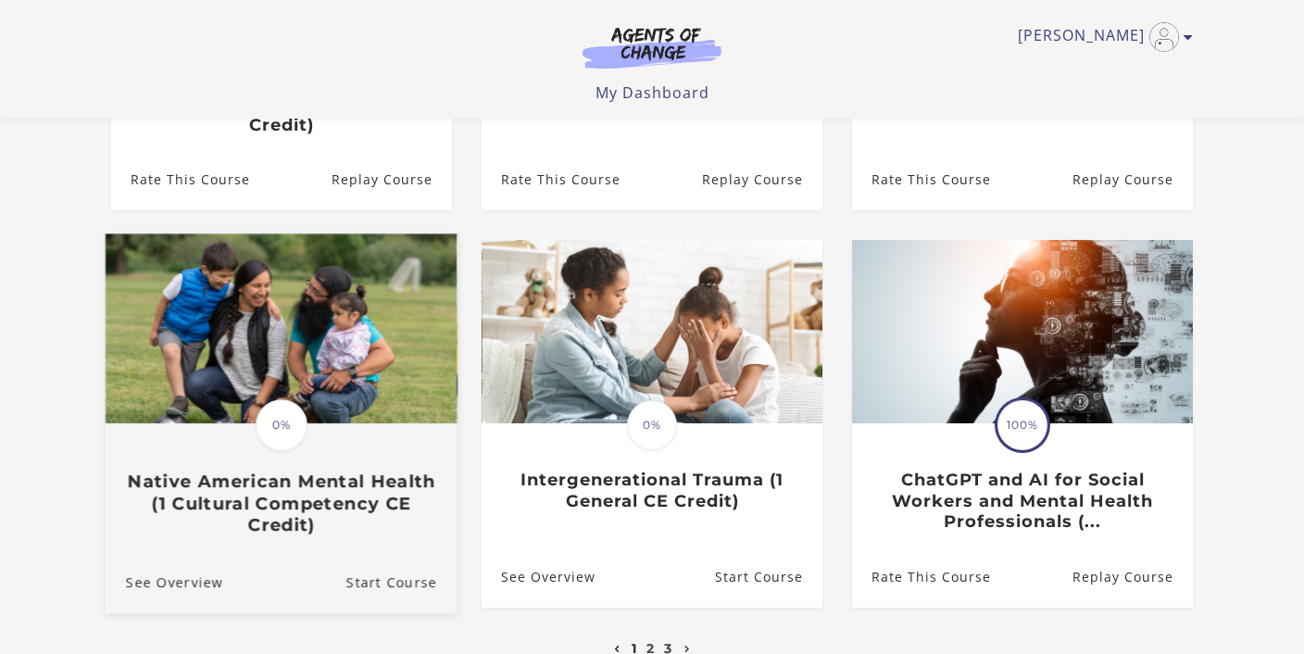
click at [284, 401] on span "0%" at bounding box center [282, 425] width 52 height 52
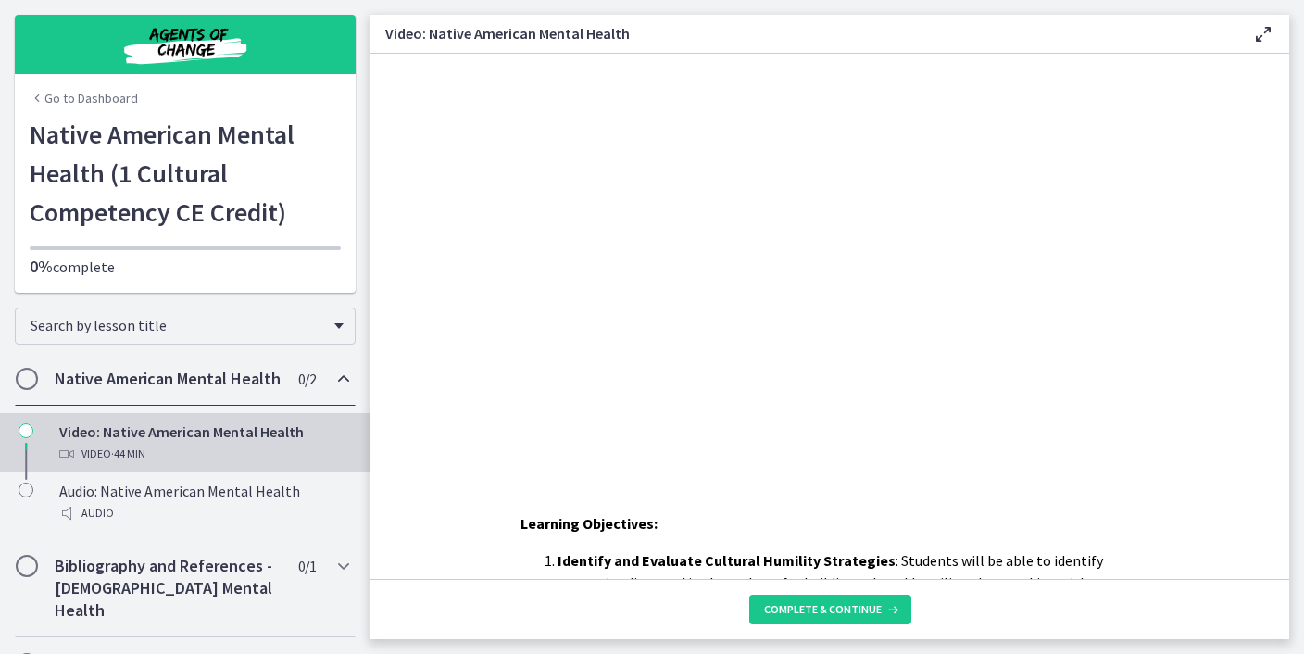
scroll to position [439, 0]
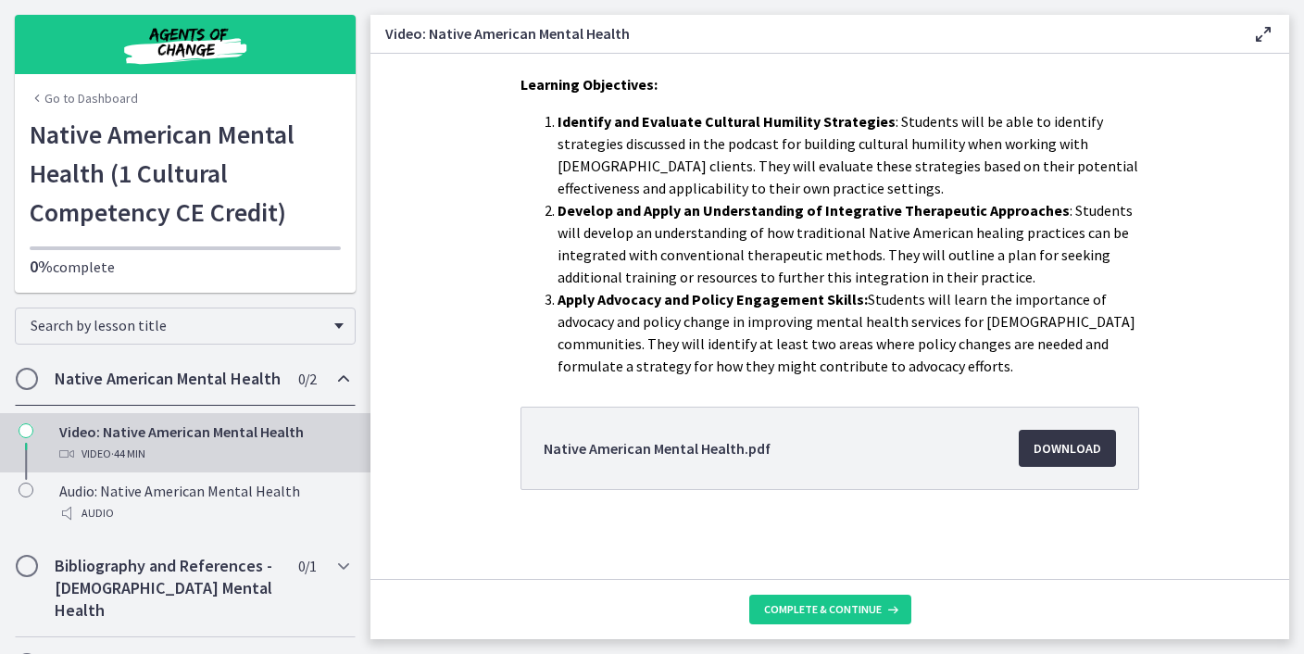
click at [1068, 457] on span "Download Opens in a new window" at bounding box center [1067, 448] width 68 height 22
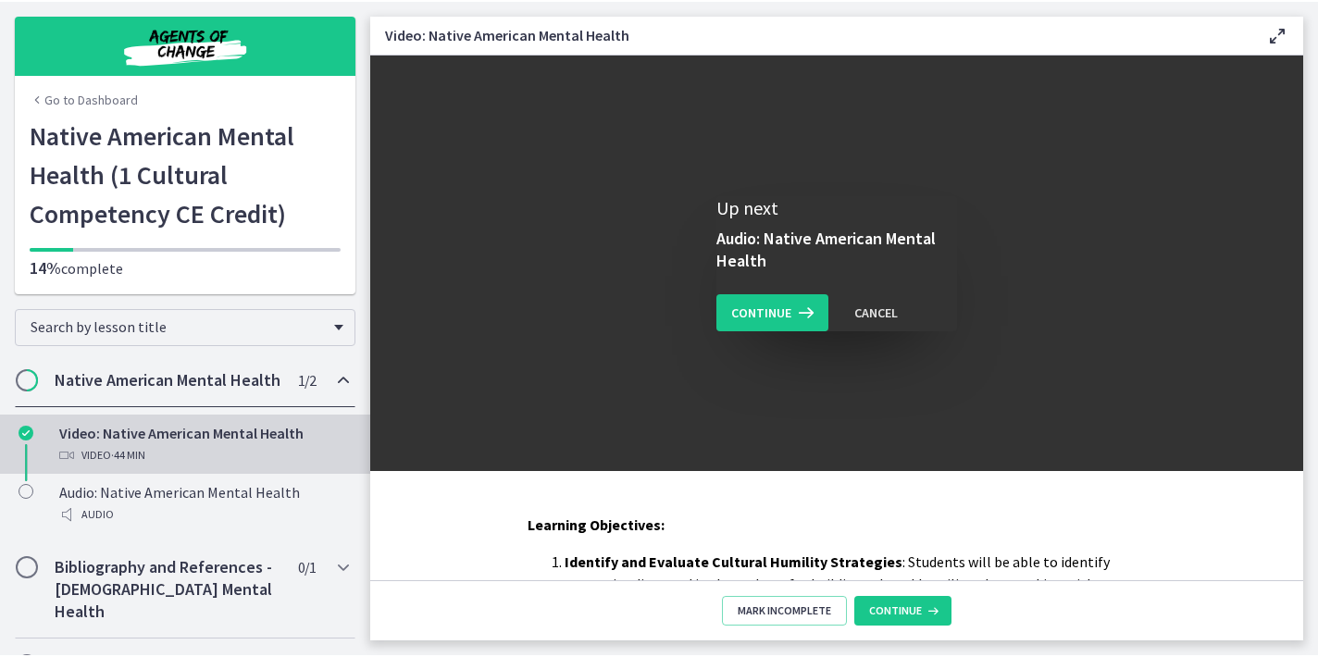
scroll to position [0, 0]
